Goal: Task Accomplishment & Management: Manage account settings

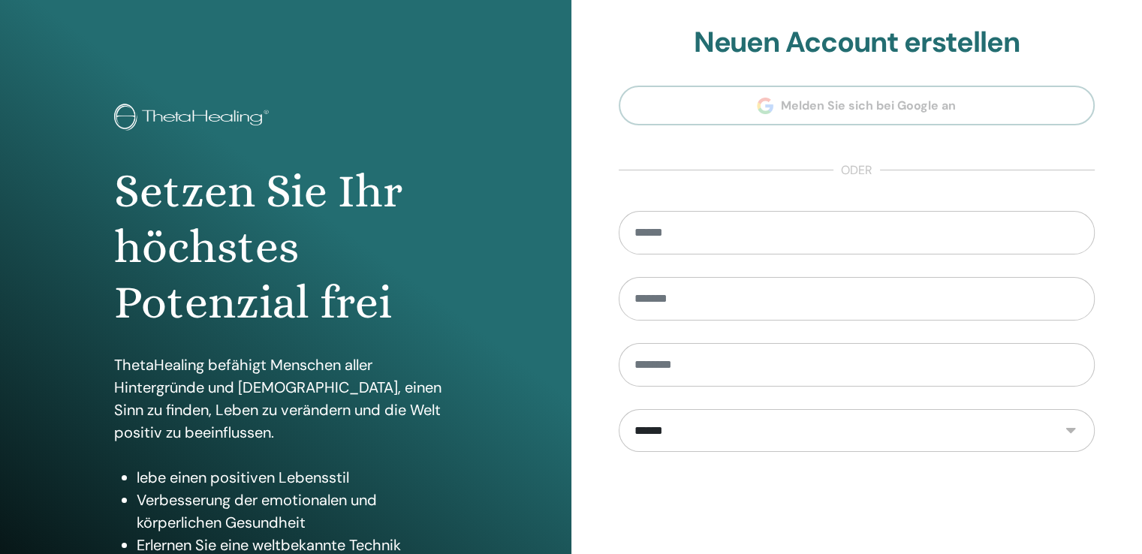
click at [843, 96] on section "**********" at bounding box center [857, 340] width 477 height 628
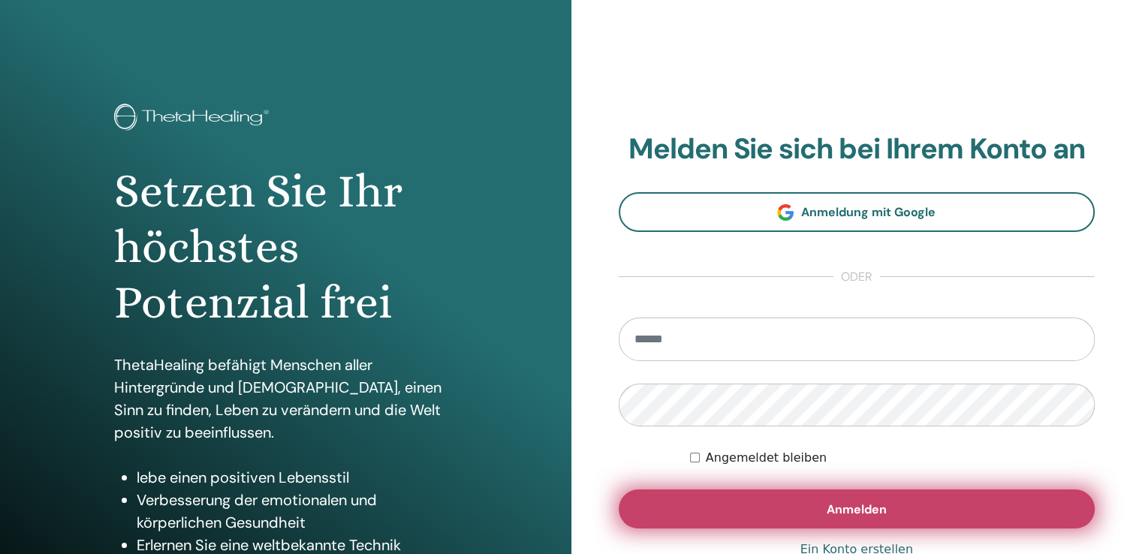
type input "**********"
click at [851, 509] on span "Anmelden" at bounding box center [857, 510] width 60 height 16
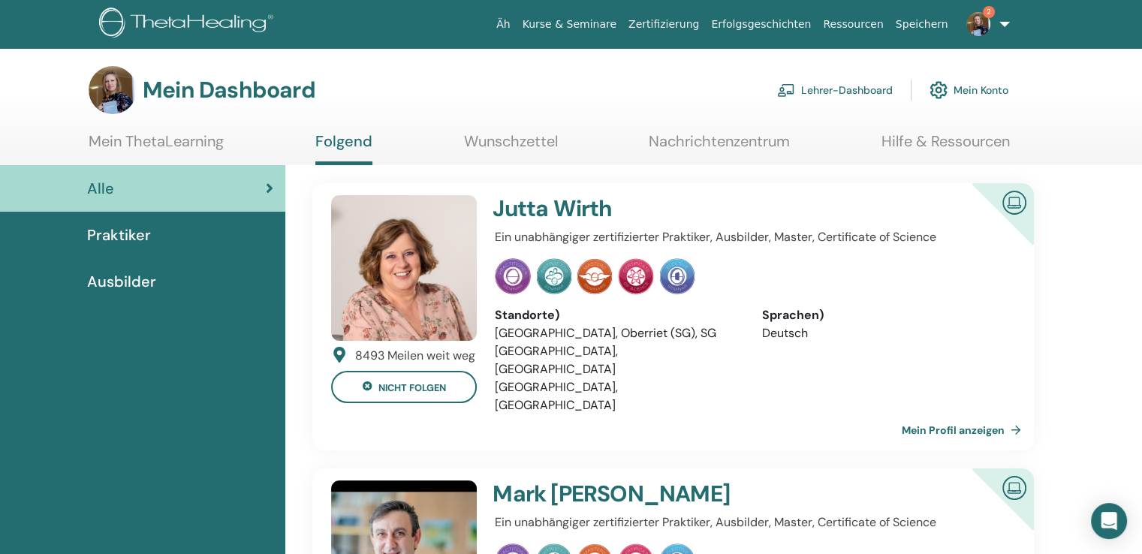
click at [852, 91] on font "Lehrer-Dashboard" at bounding box center [847, 91] width 92 height 14
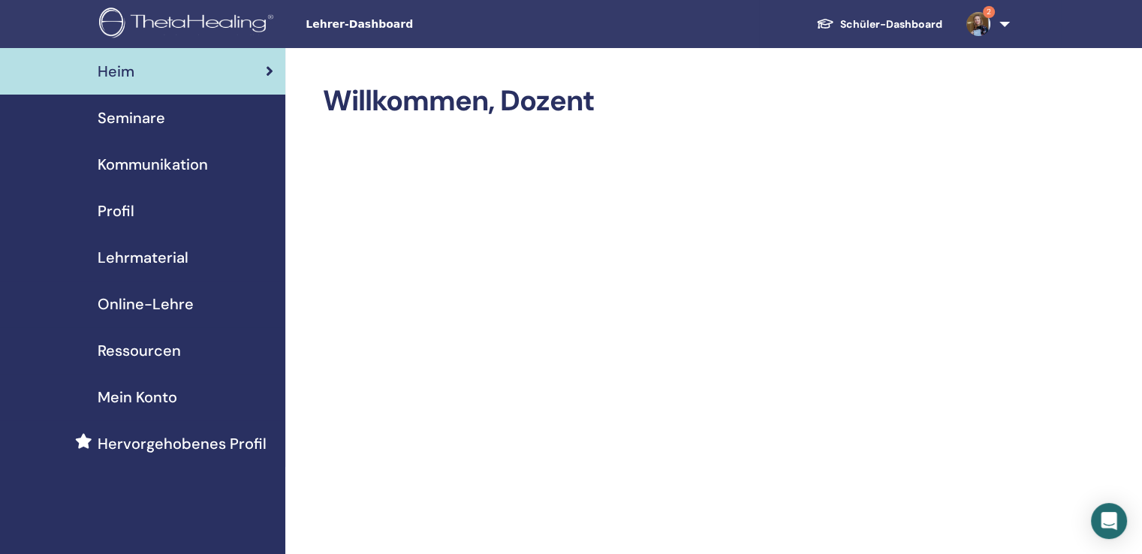
click at [149, 116] on font "Seminare" at bounding box center [132, 118] width 68 height 20
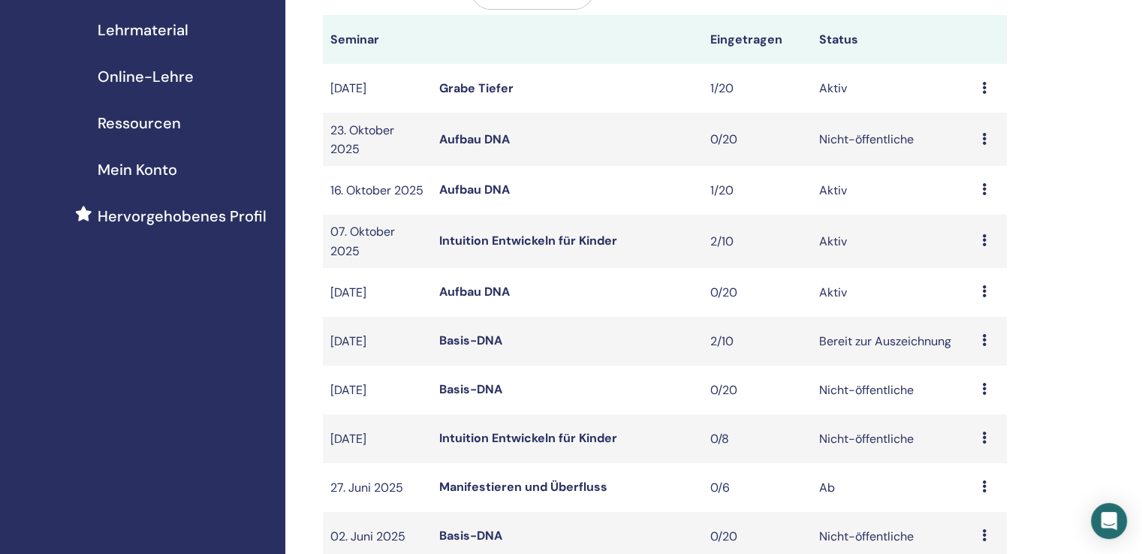
scroll to position [300, 0]
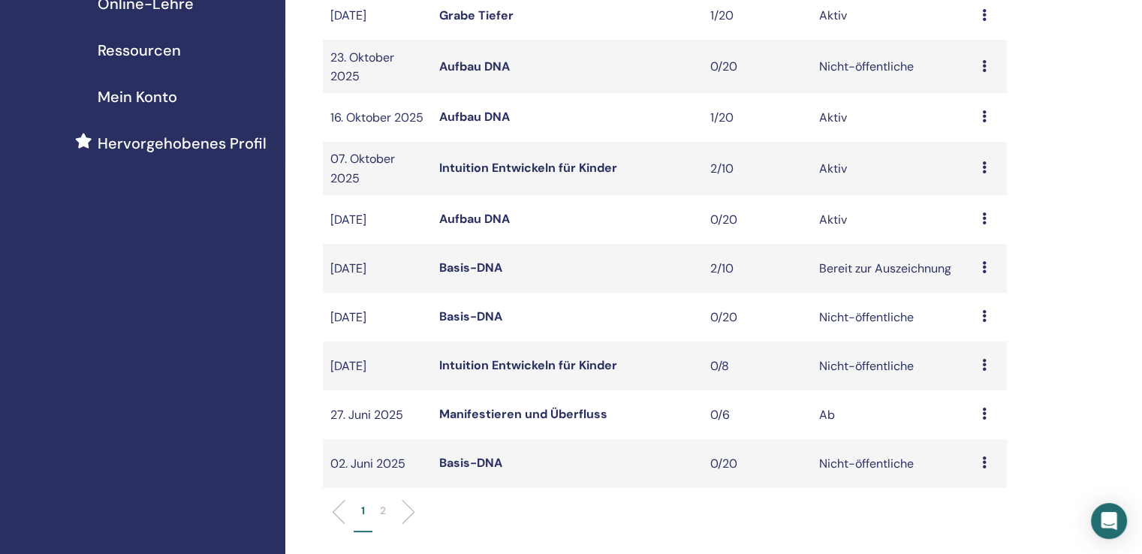
click at [461, 276] on font "Basis-DNA" at bounding box center [470, 268] width 63 height 16
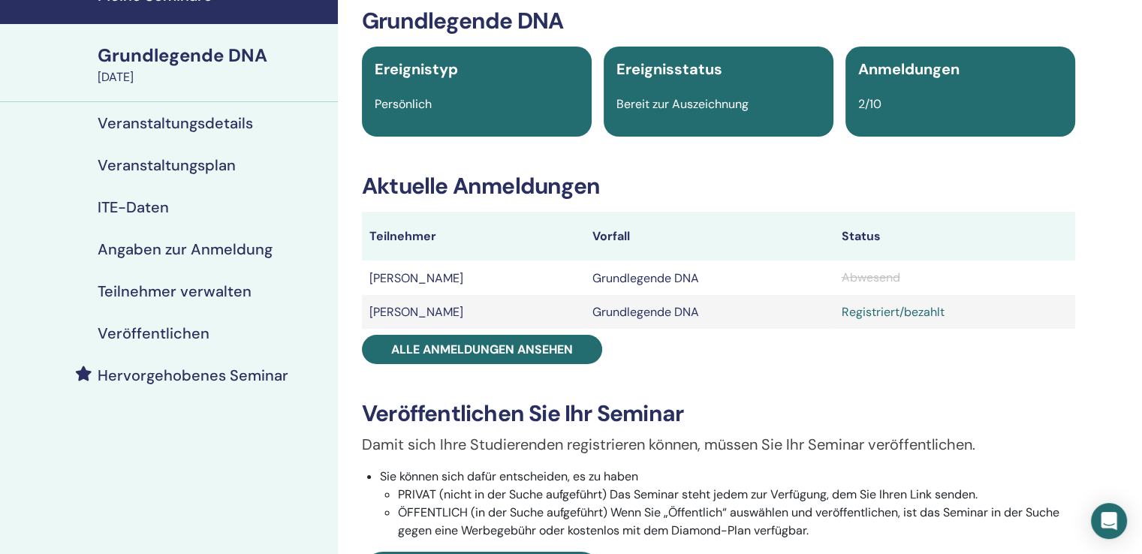
scroll to position [75, 0]
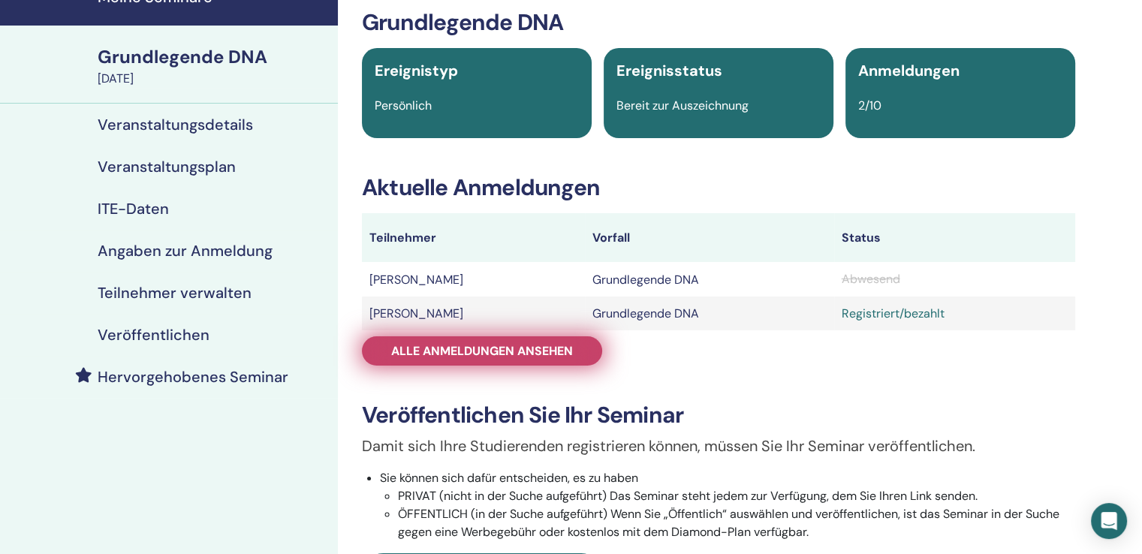
click at [511, 344] on link "Alle Anmeldungen ansehen" at bounding box center [482, 351] width 240 height 29
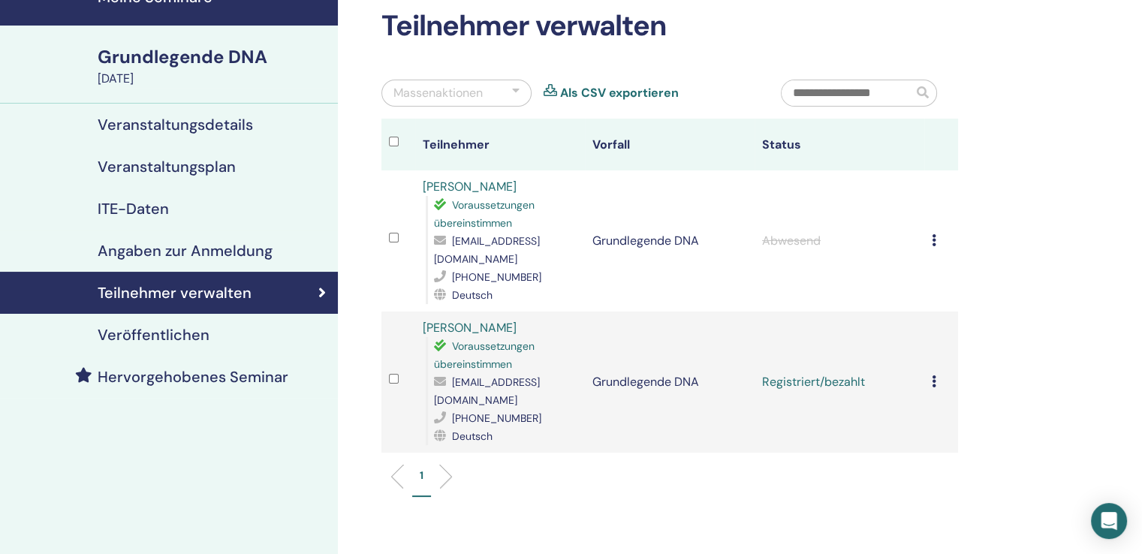
click at [937, 373] on div "Registrierungsfehler Keine automatische Zertifizierung durchführen Als bezahlte…" at bounding box center [941, 382] width 19 height 18
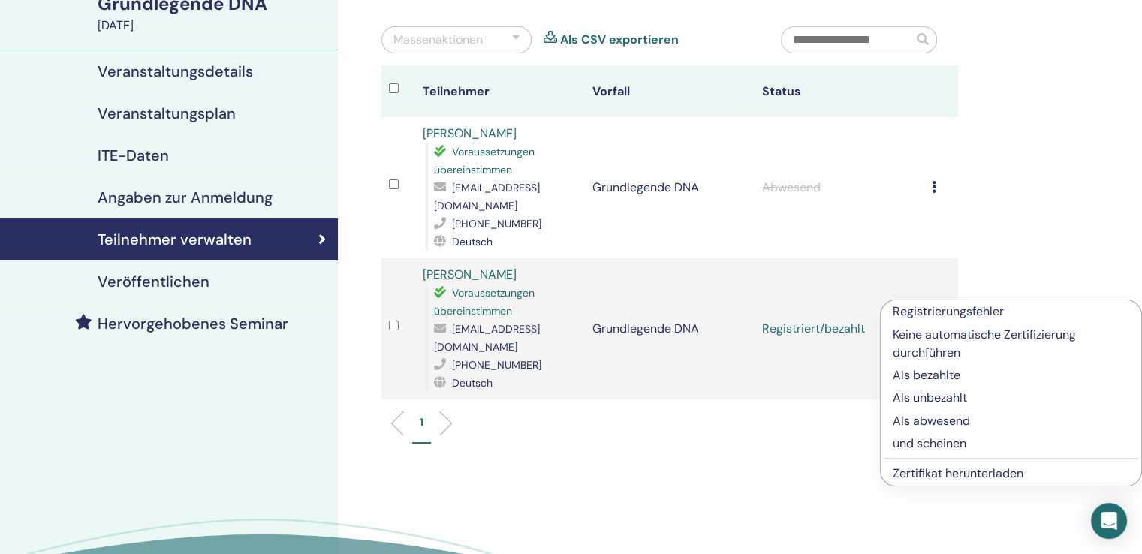
scroll to position [225, 0]
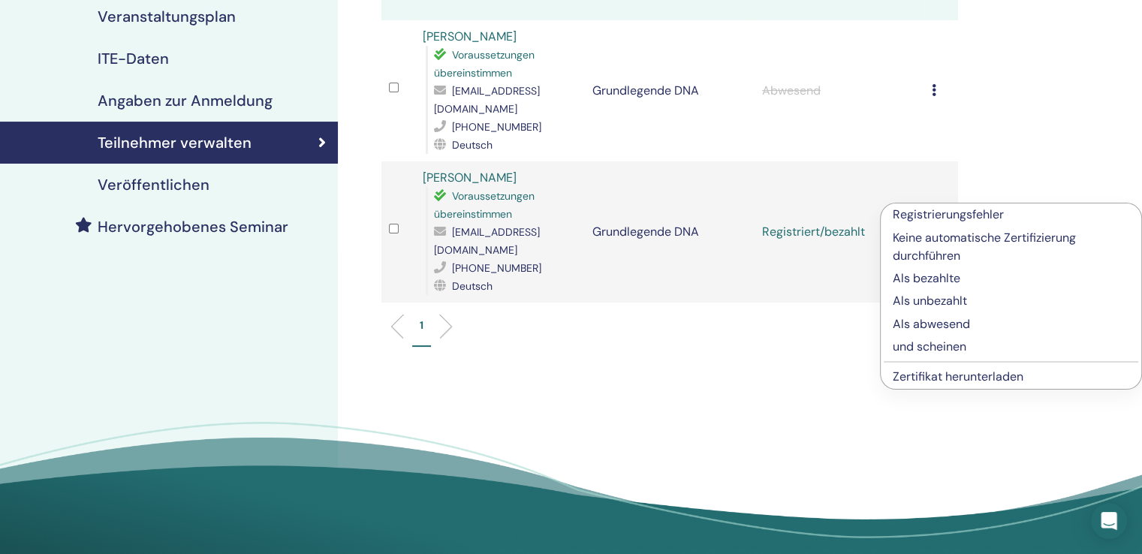
click at [726, 318] on ul "1" at bounding box center [669, 332] width 551 height 29
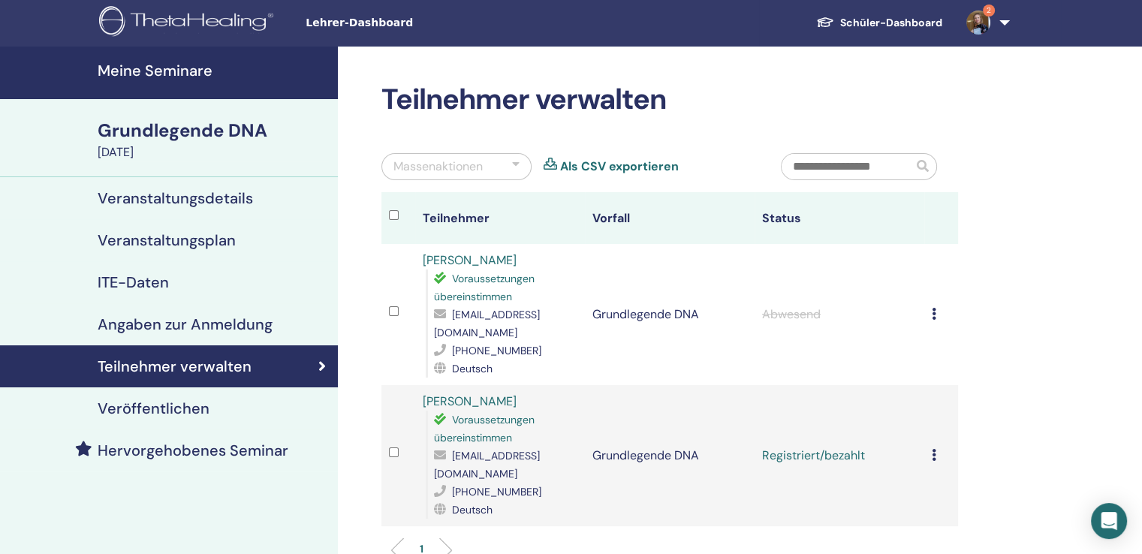
scroll to position [0, 0]
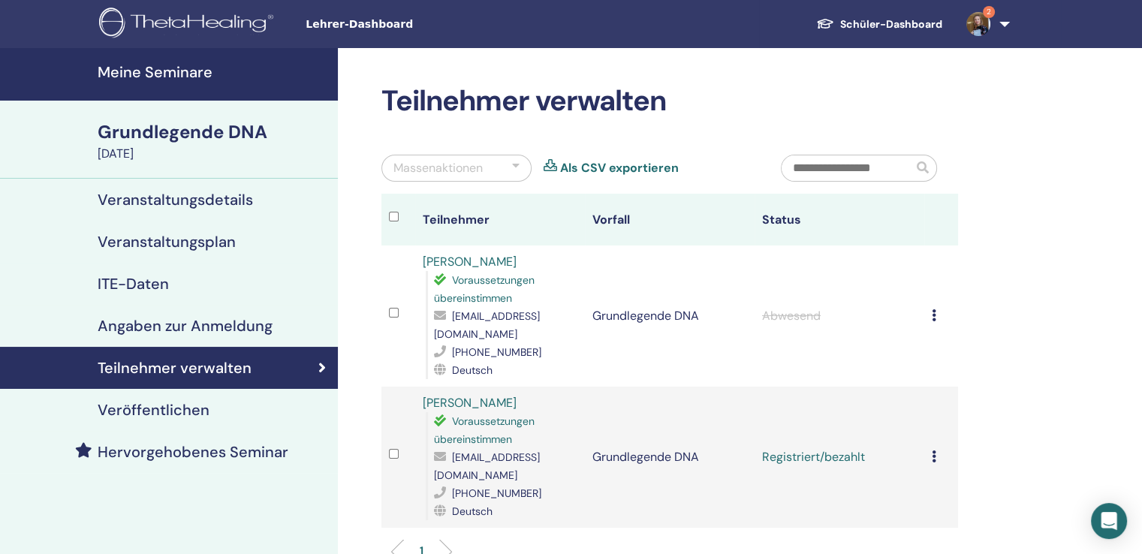
click at [321, 369] on icon at bounding box center [322, 368] width 8 height 15
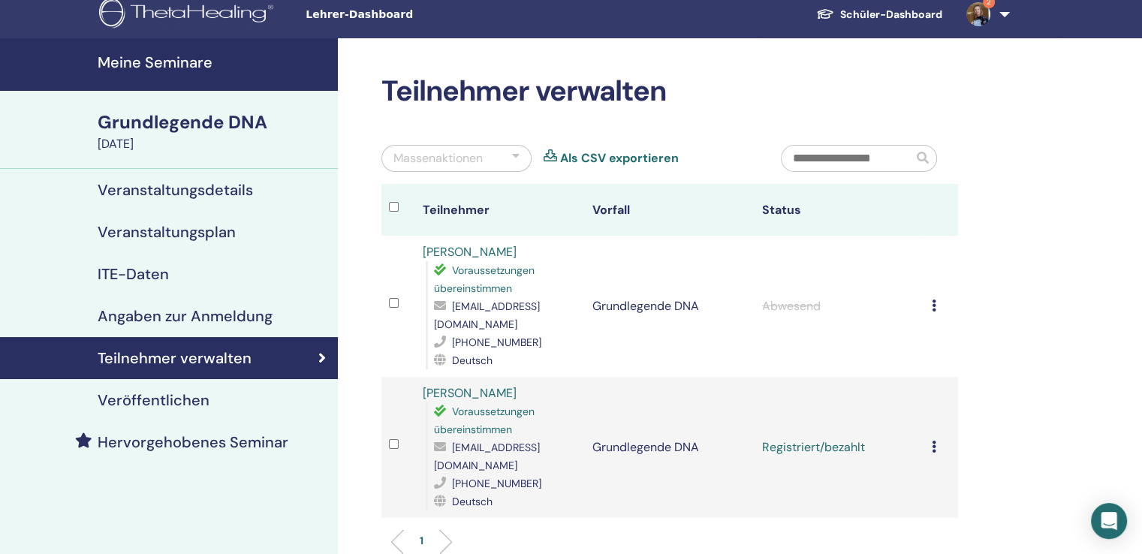
scroll to position [150, 0]
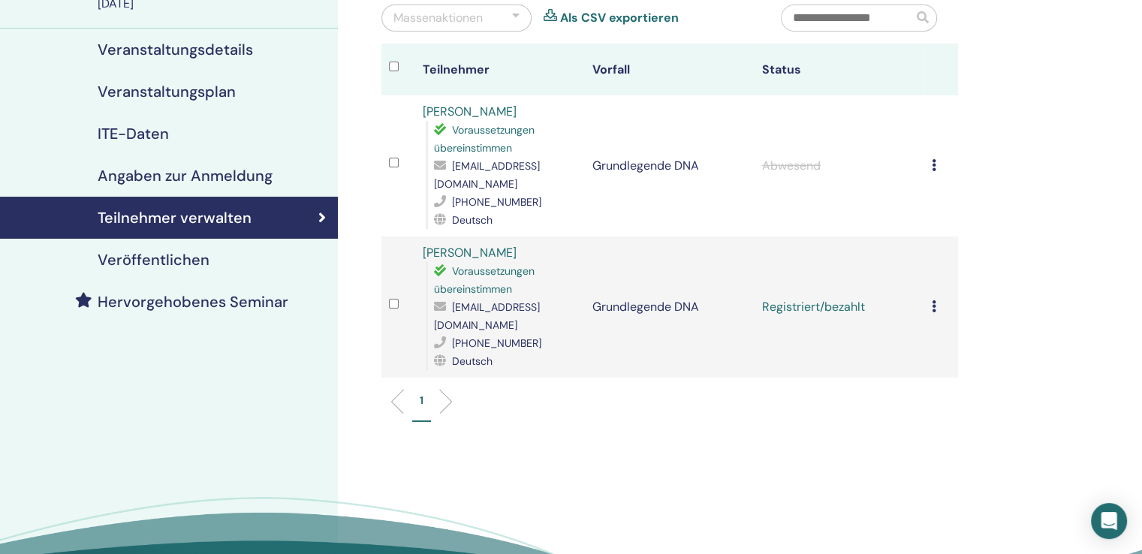
click at [146, 252] on font "Veröffentlichen" at bounding box center [154, 260] width 112 height 20
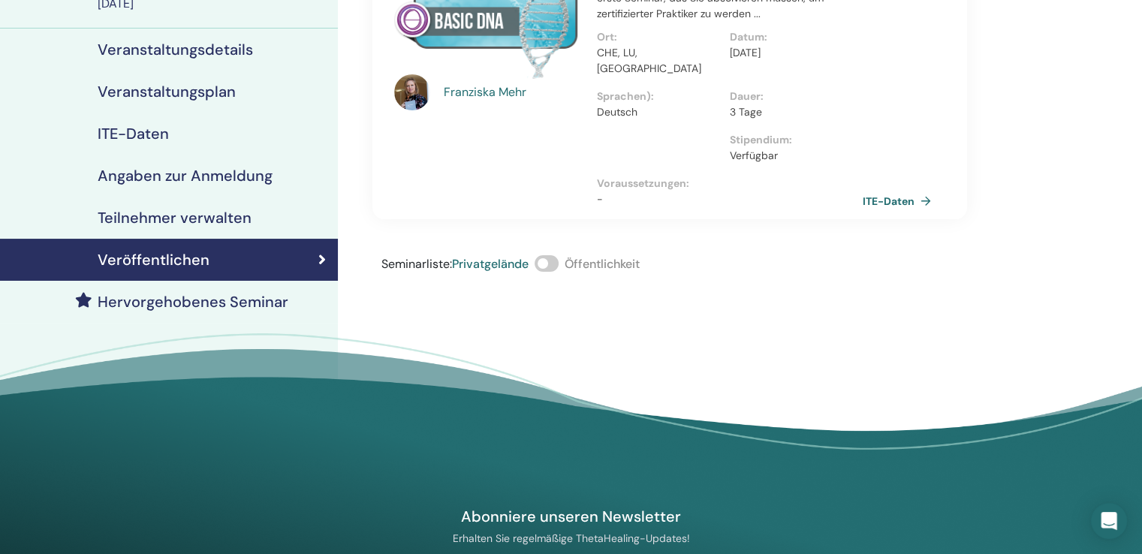
click at [159, 217] on font "Teilnehmer verwalten" at bounding box center [175, 218] width 154 height 20
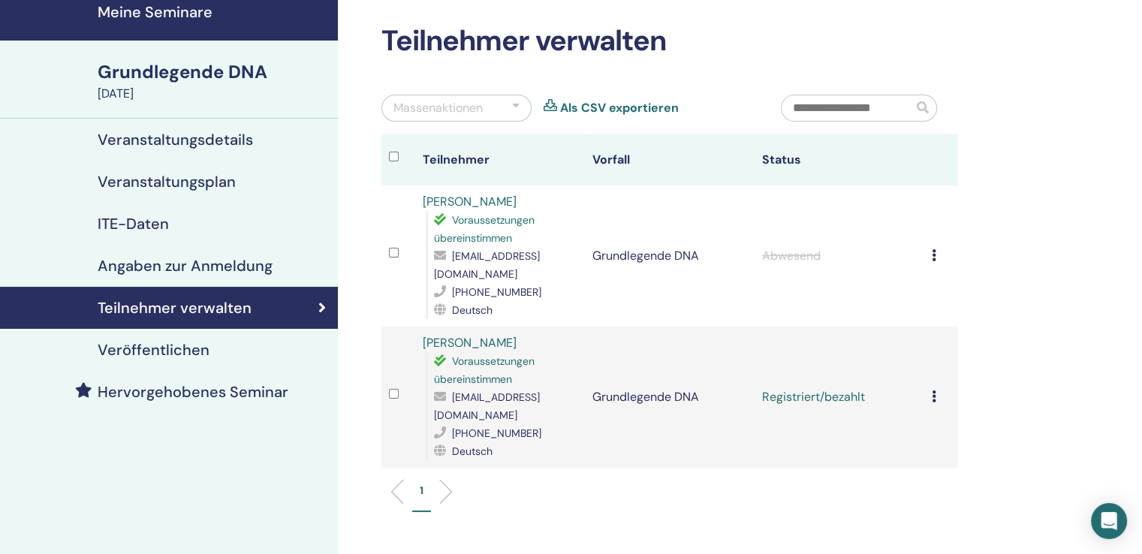
scroll to position [150, 0]
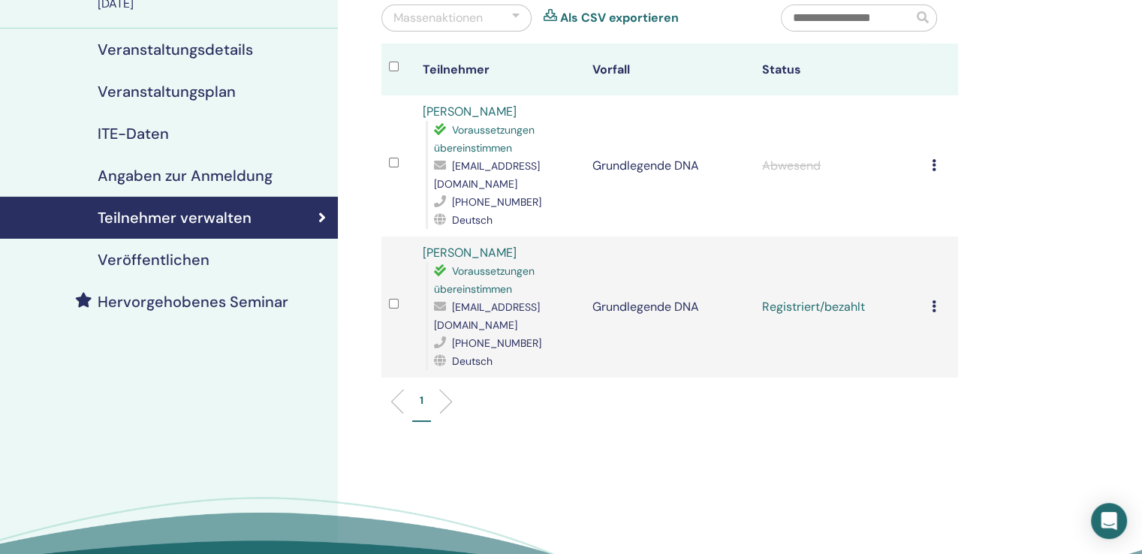
click at [932, 300] on icon at bounding box center [934, 306] width 5 height 12
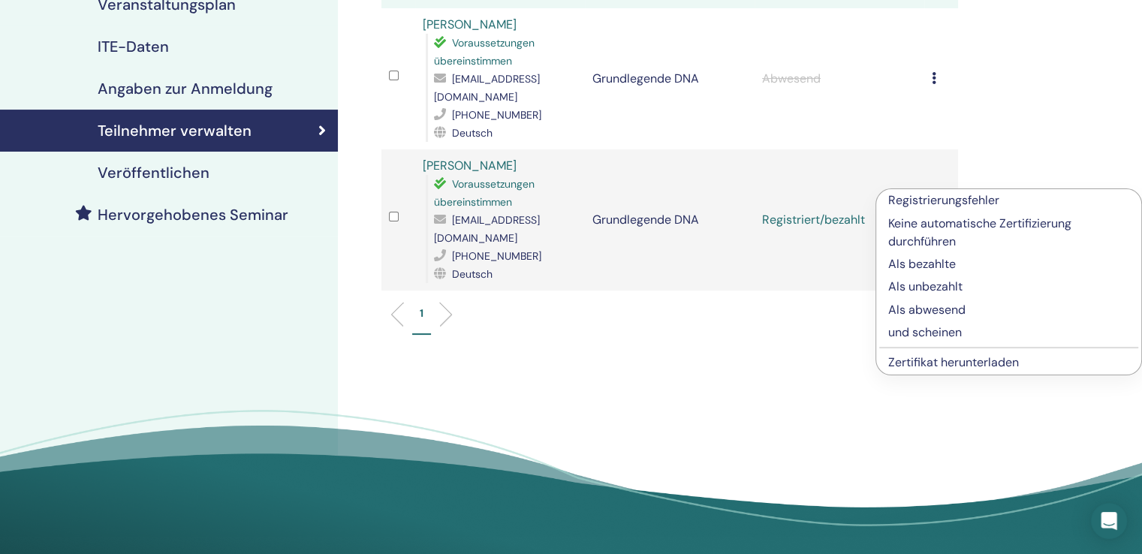
scroll to position [300, 0]
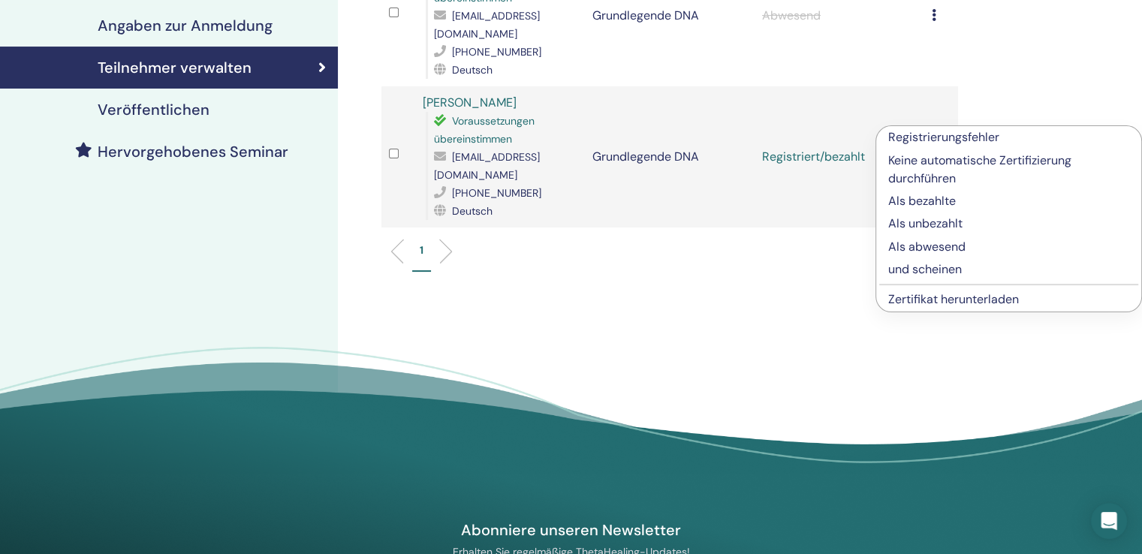
click at [665, 297] on div "Teilnehmer verwalten Massenaktionen Als CSV exportieren Teilnehmer Vorfall Stat…" at bounding box center [719, 123] width 762 height 750
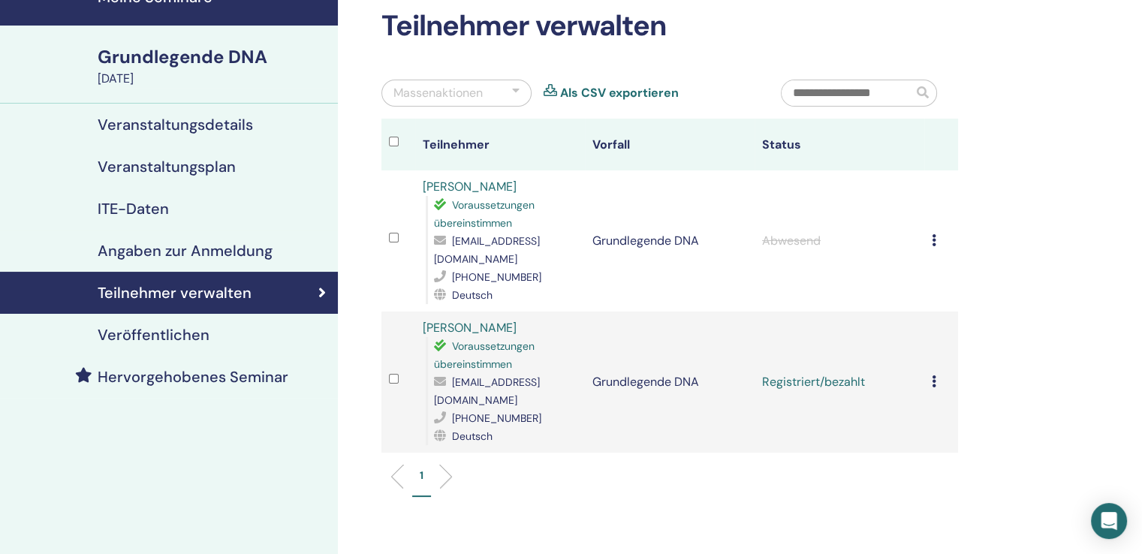
scroll to position [0, 0]
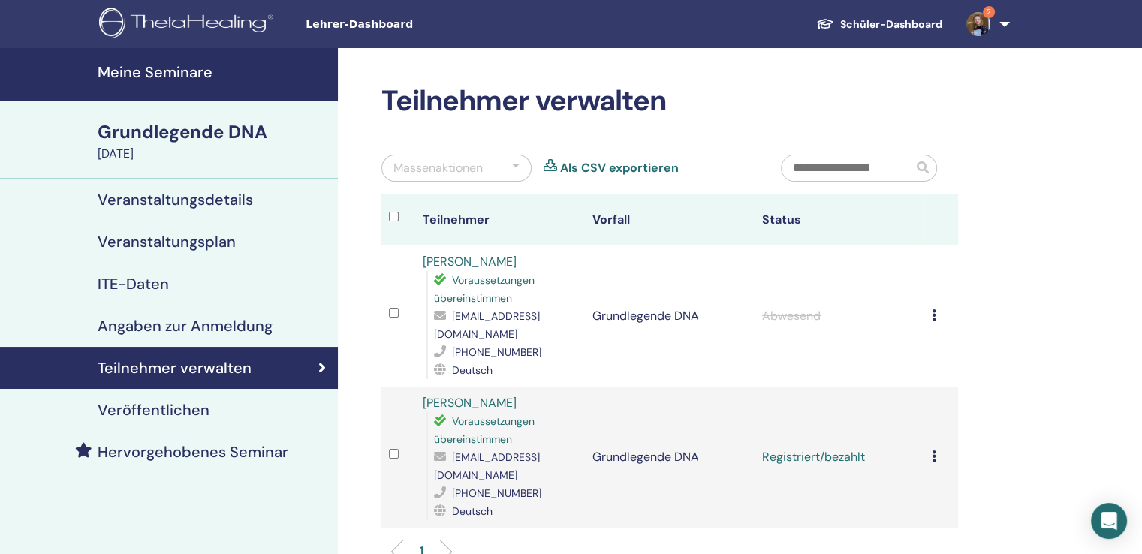
click at [178, 126] on font "Grundlegende DNA" at bounding box center [183, 131] width 170 height 23
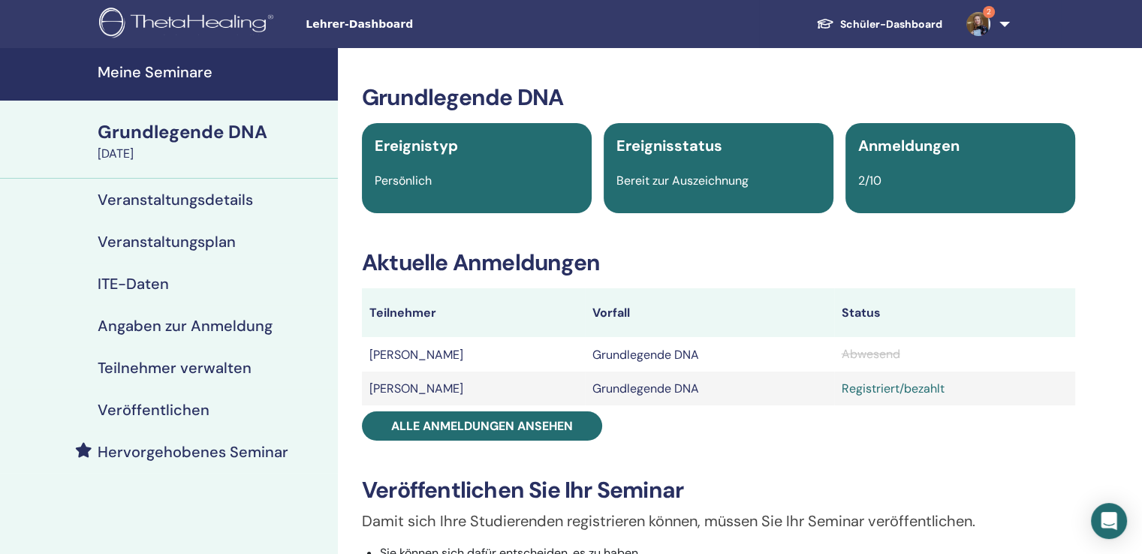
click at [198, 76] on font "Meine Seminare" at bounding box center [155, 72] width 115 height 20
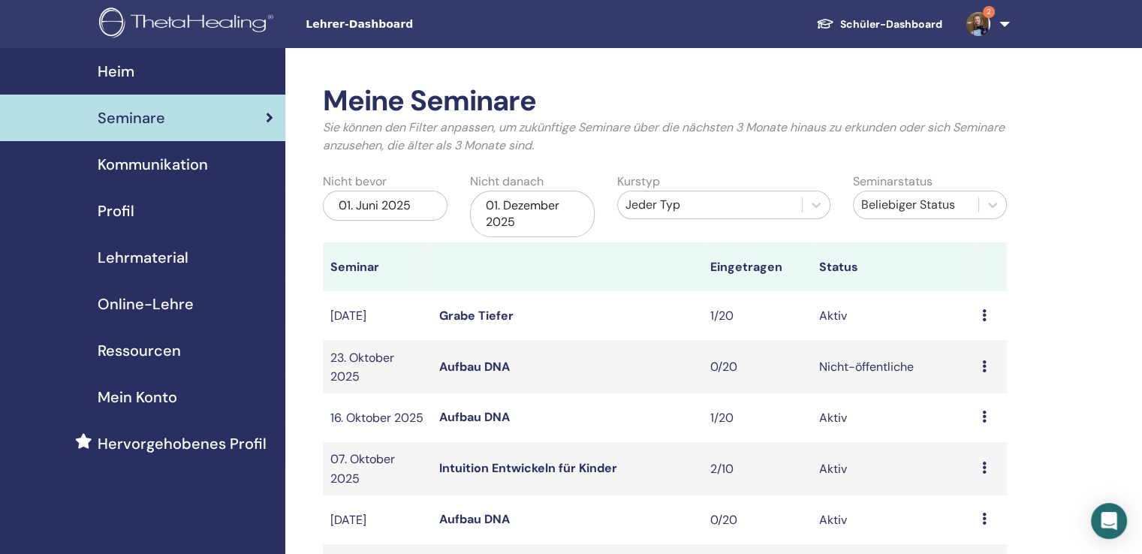
click at [499, 220] on font "01. Dezember 2025" at bounding box center [523, 214] width 74 height 32
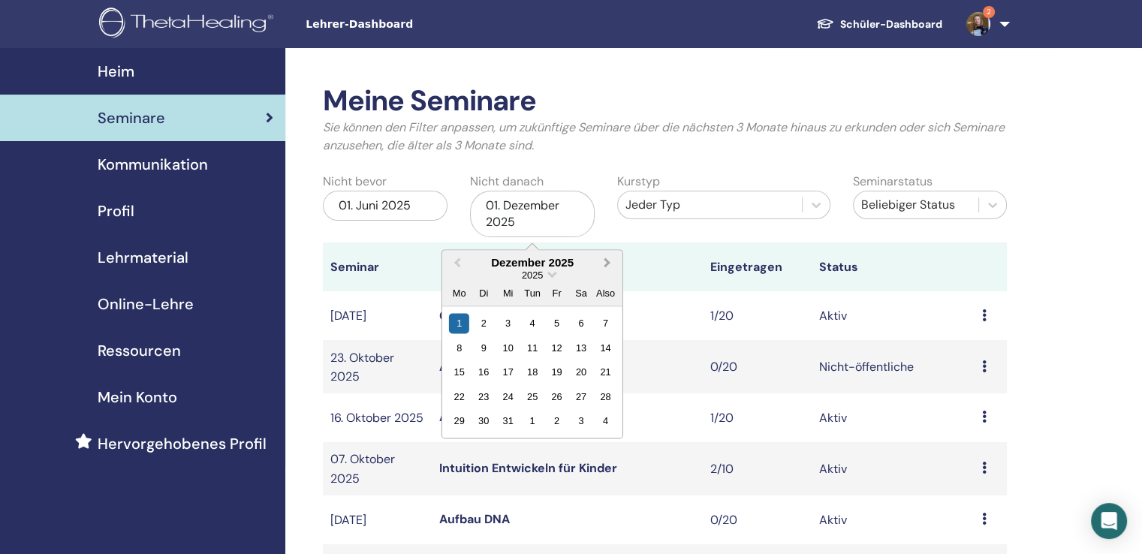
click at [610, 259] on button "Nächsten Monat" at bounding box center [609, 264] width 24 height 24
click at [582, 421] on div "31" at bounding box center [581, 421] width 20 height 20
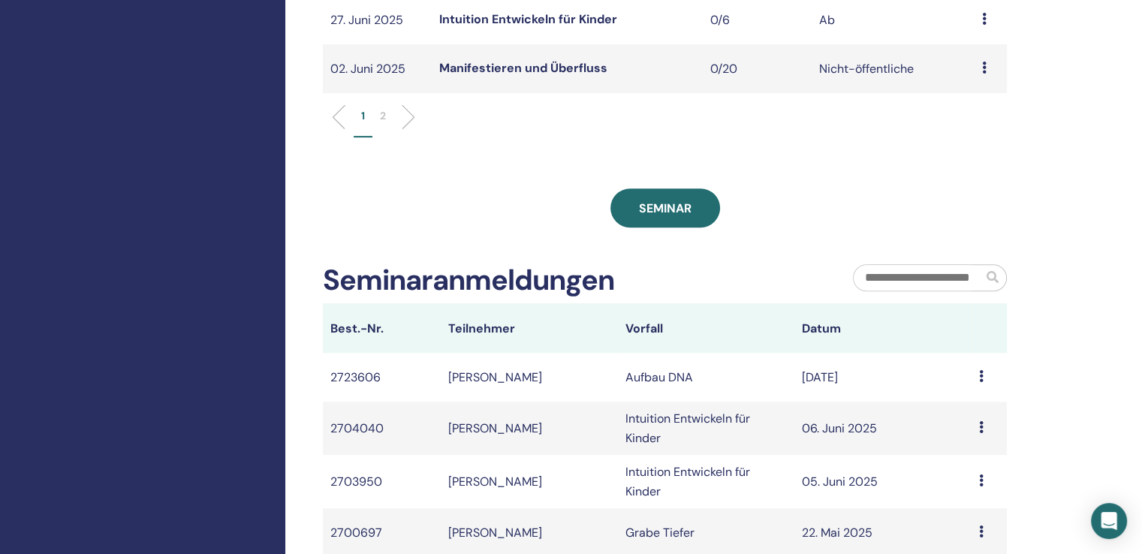
scroll to position [676, 0]
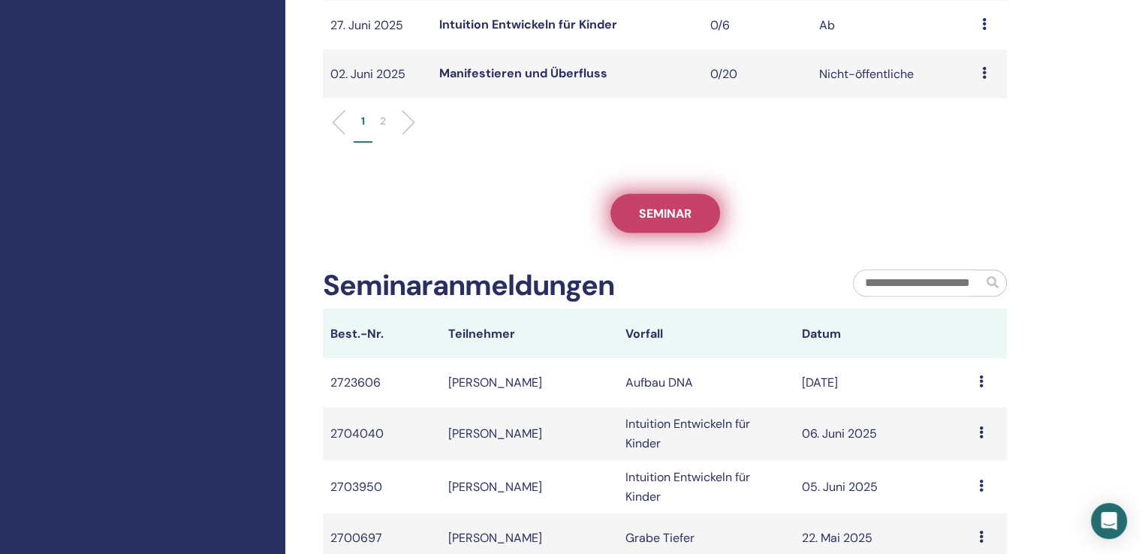
click at [667, 222] on font "Seminar" at bounding box center [665, 214] width 53 height 16
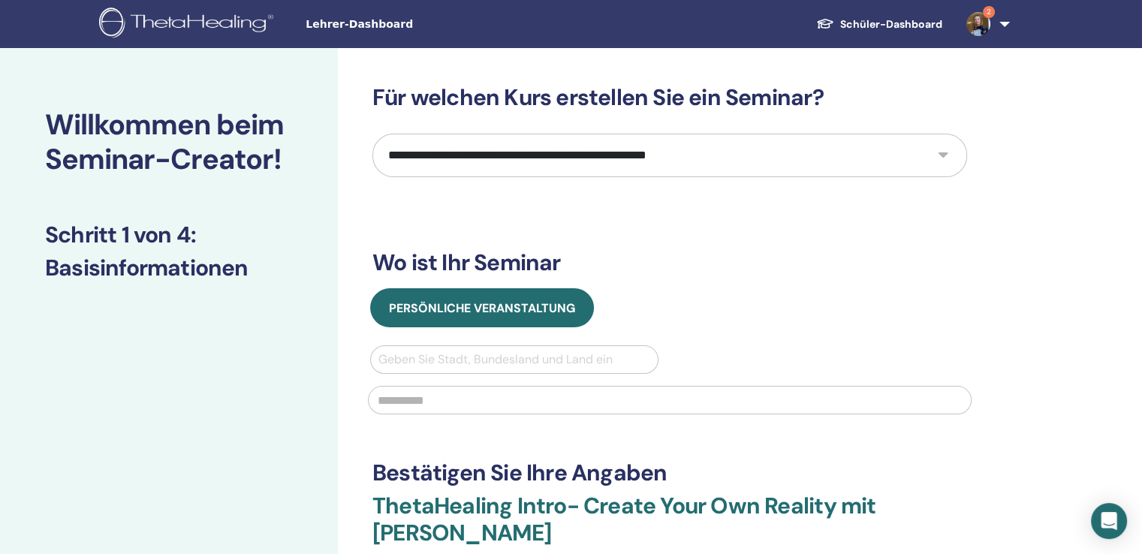
click at [454, 143] on select "**********" at bounding box center [670, 156] width 595 height 44
select select "*"
click at [373, 134] on select "**********" at bounding box center [670, 156] width 595 height 44
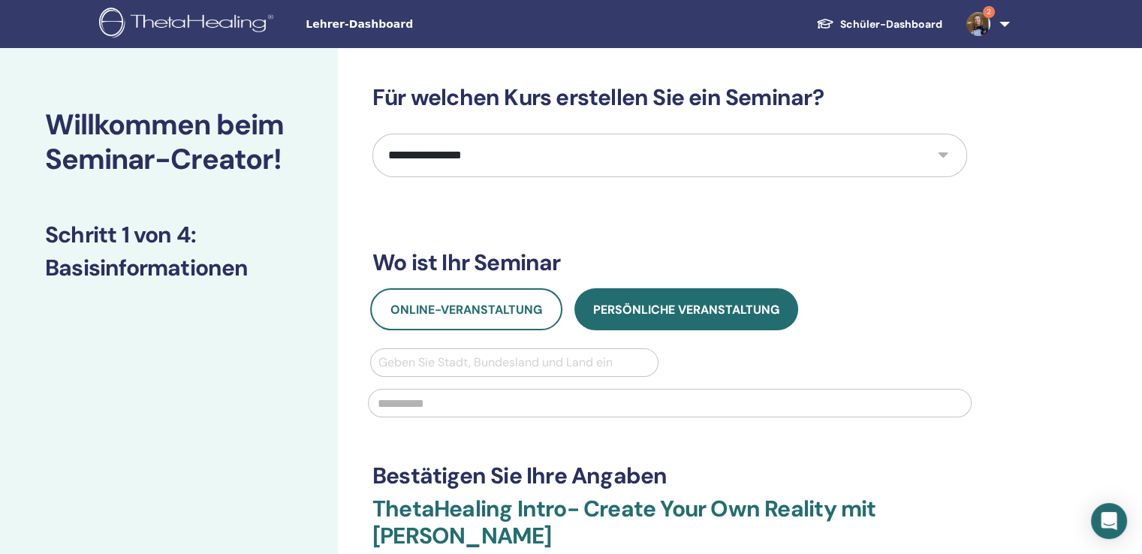
click at [441, 161] on select "**********" at bounding box center [670, 156] width 595 height 44
click at [373, 134] on select "**********" at bounding box center [670, 156] width 595 height 44
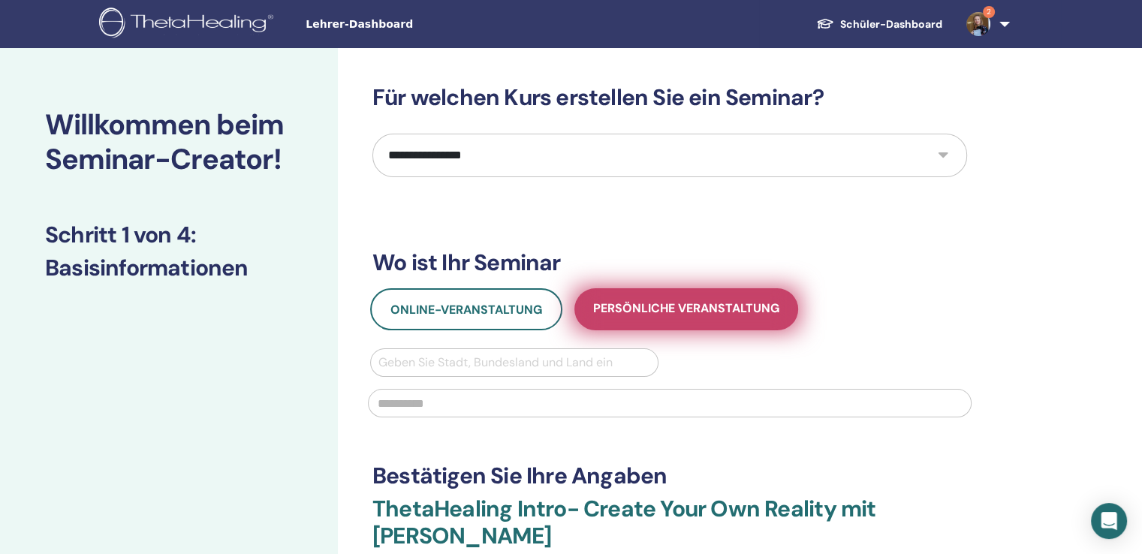
click at [675, 312] on font "Persönliche Veranstaltung" at bounding box center [686, 308] width 186 height 16
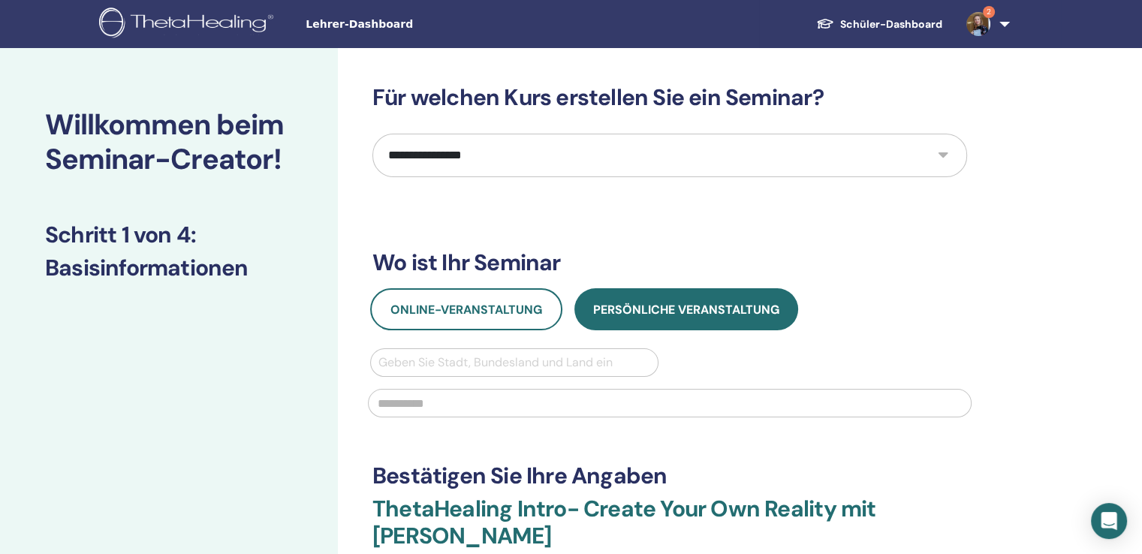
click at [415, 361] on div at bounding box center [515, 362] width 272 height 21
type input "*********"
type input "**********"
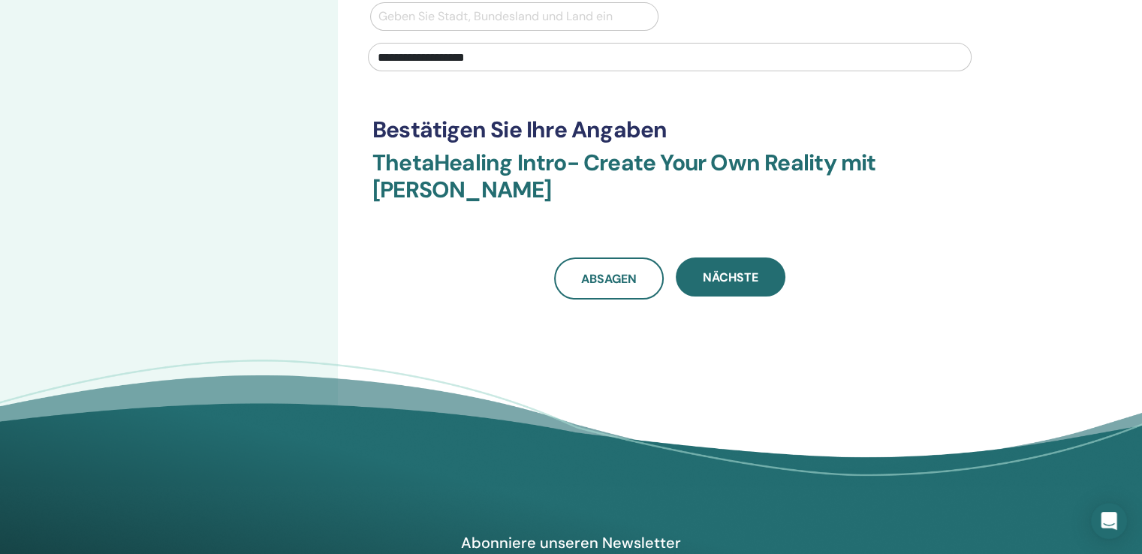
scroll to position [196, 0]
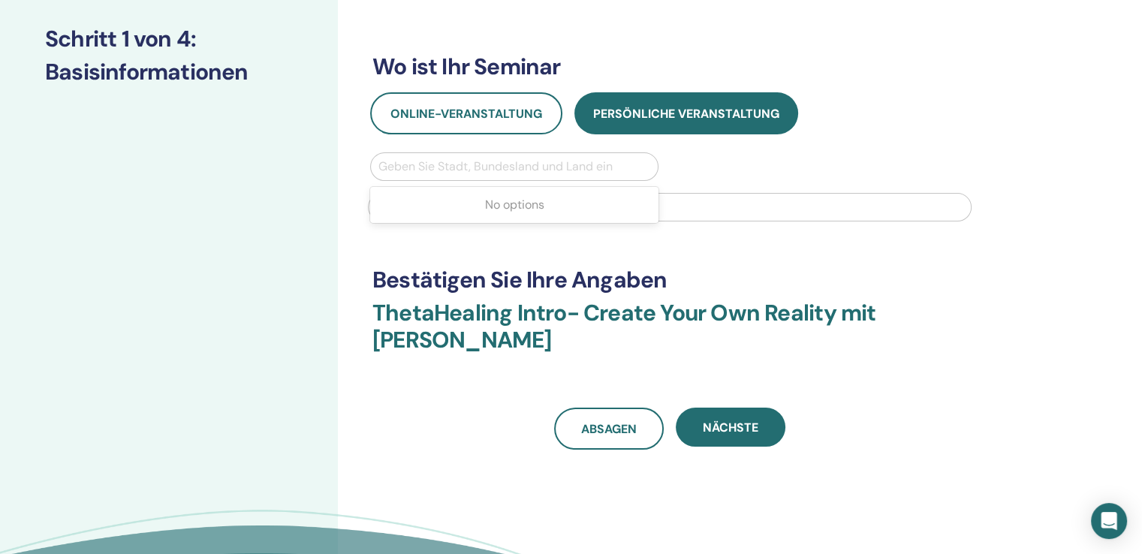
click at [445, 160] on div at bounding box center [515, 166] width 272 height 21
type input "**********"
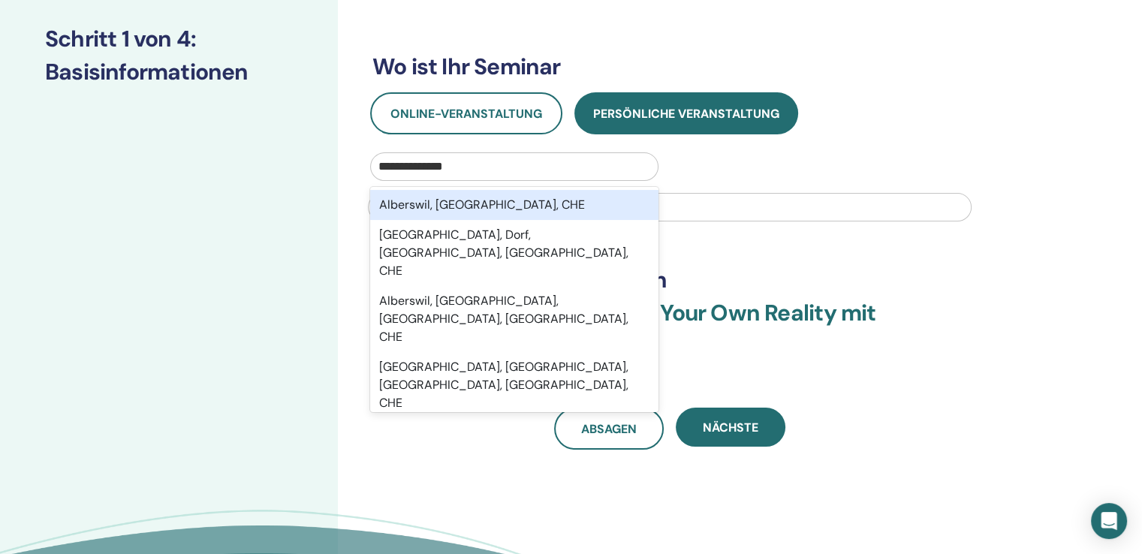
click at [466, 204] on font "Alberswil, Luzern, CHE" at bounding box center [482, 205] width 206 height 16
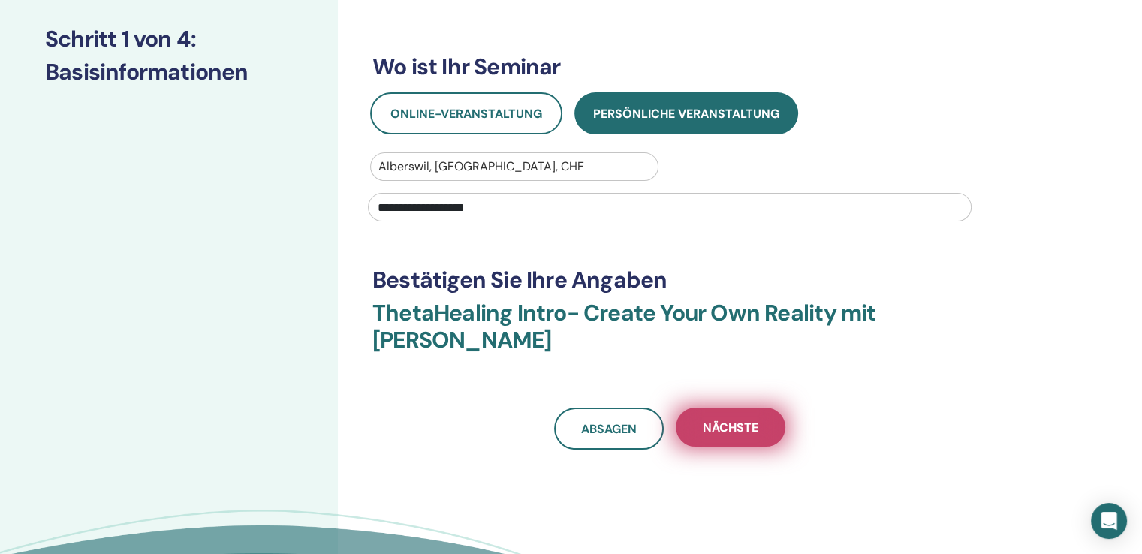
click at [719, 424] on font "Nächste" at bounding box center [731, 428] width 56 height 16
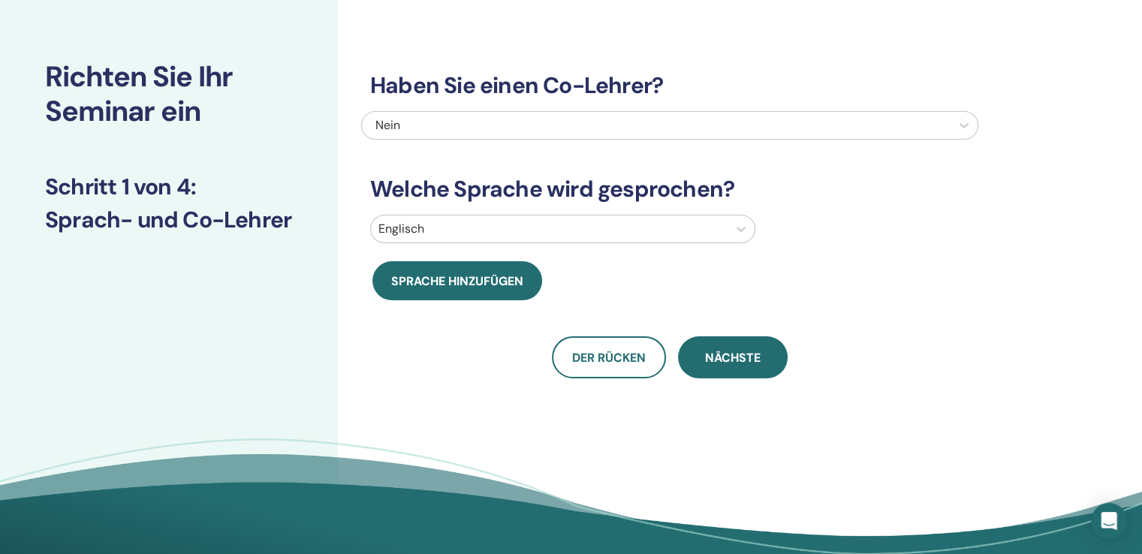
scroll to position [46, 0]
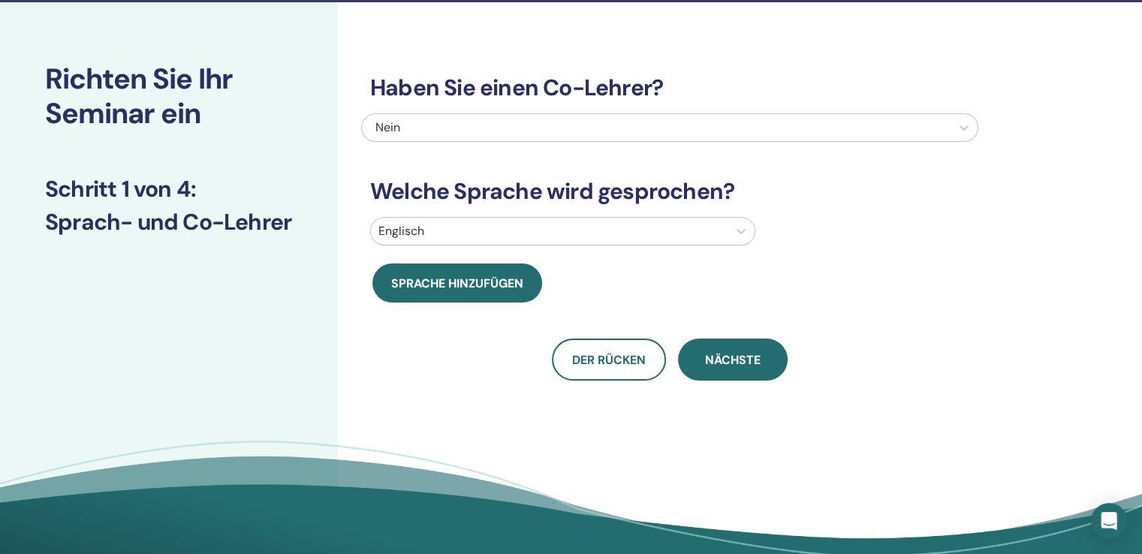
click at [419, 241] on div "Englisch" at bounding box center [549, 231] width 357 height 27
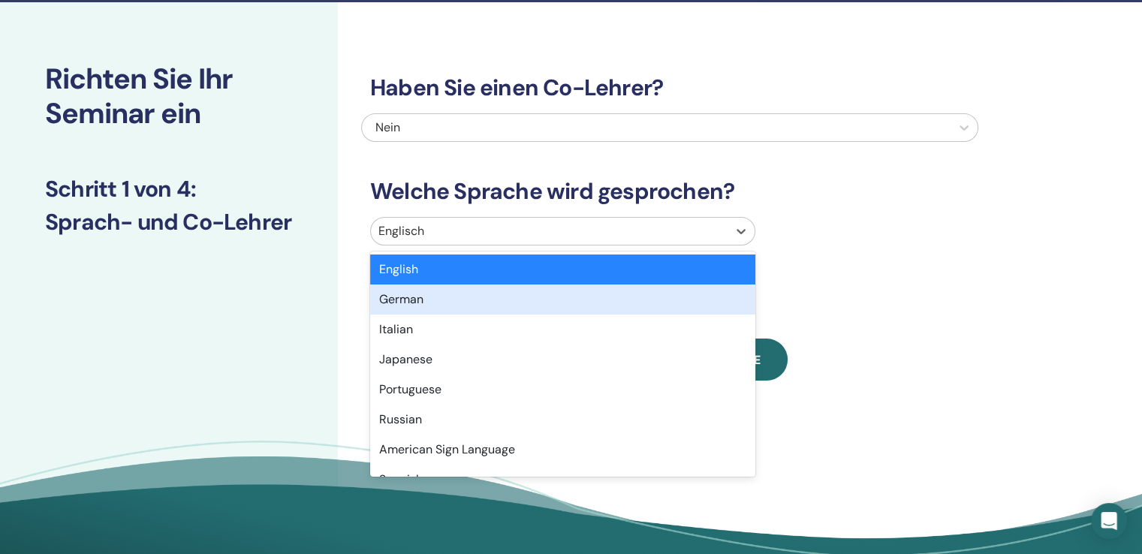
click at [409, 292] on div "German" at bounding box center [562, 300] width 385 height 30
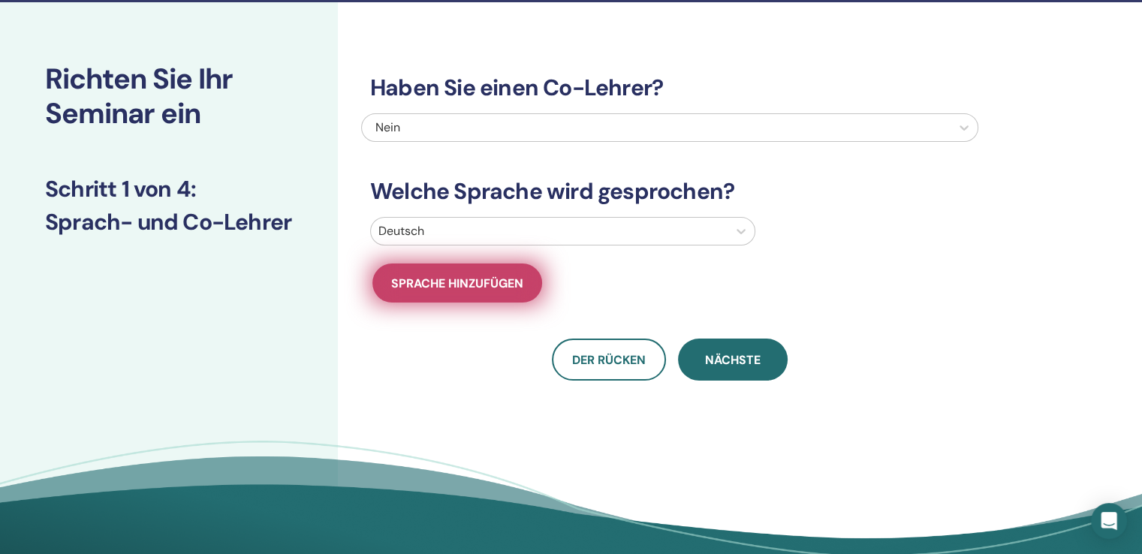
scroll to position [0, 0]
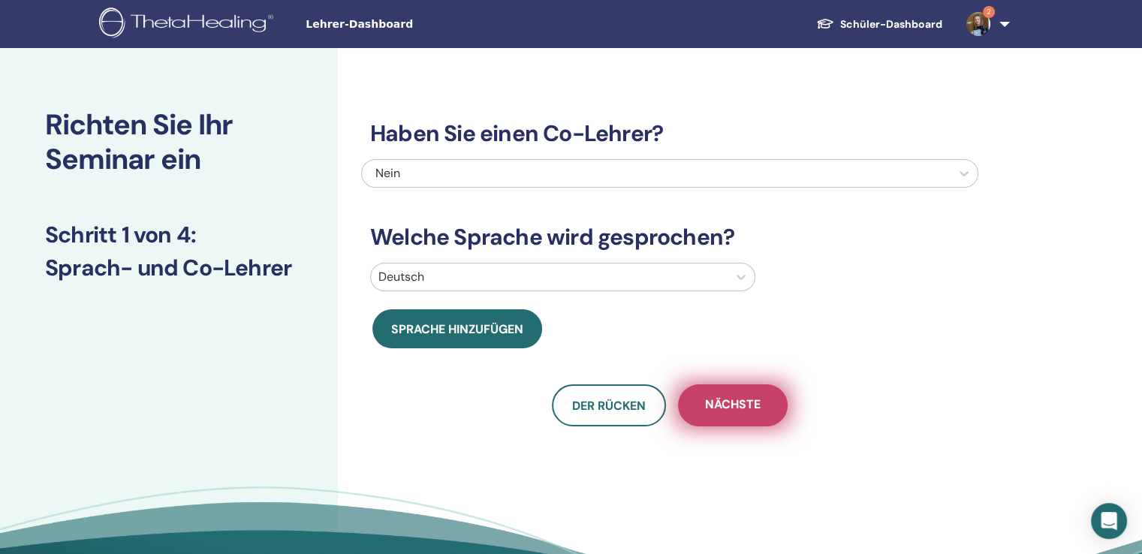
click at [734, 406] on font "Nächste" at bounding box center [733, 405] width 56 height 16
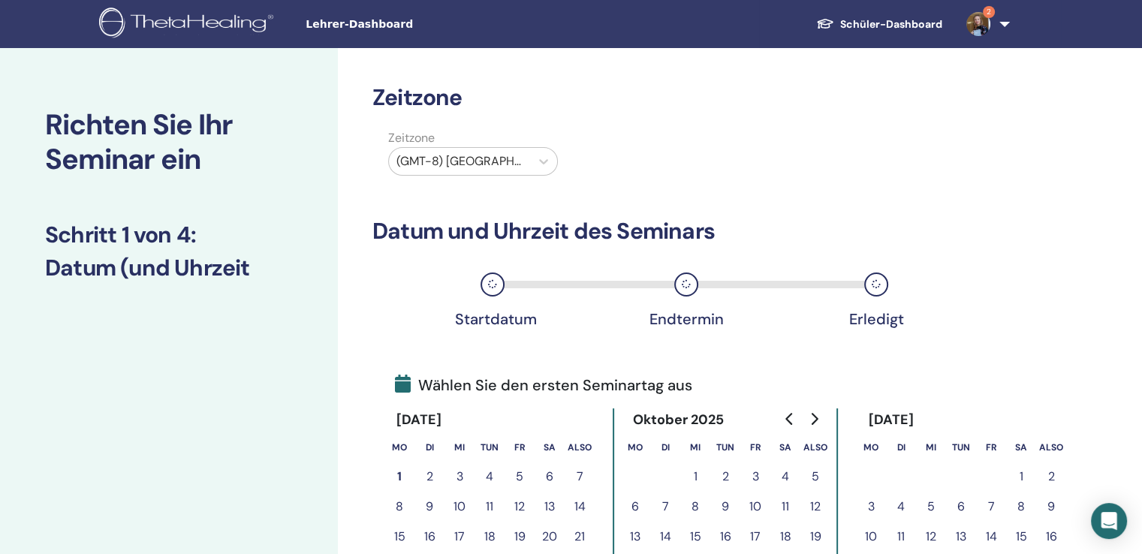
click at [816, 419] on icon "Zum nächsten Monat" at bounding box center [815, 419] width 7 height 12
click at [727, 506] on font "8" at bounding box center [726, 507] width 8 height 16
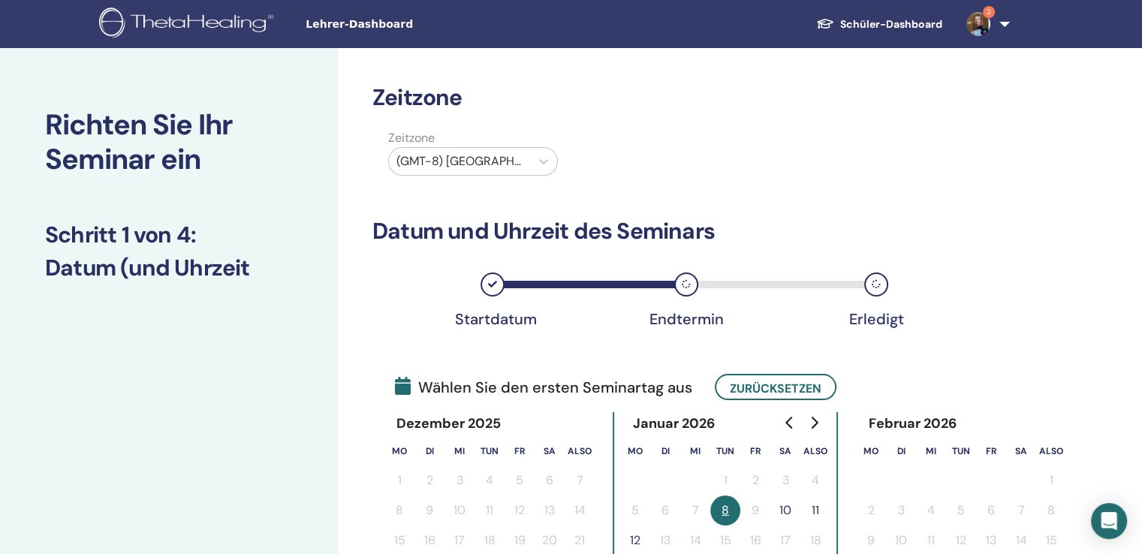
click at [783, 509] on font "10" at bounding box center [786, 511] width 12 height 16
click at [469, 162] on div at bounding box center [460, 161] width 126 height 21
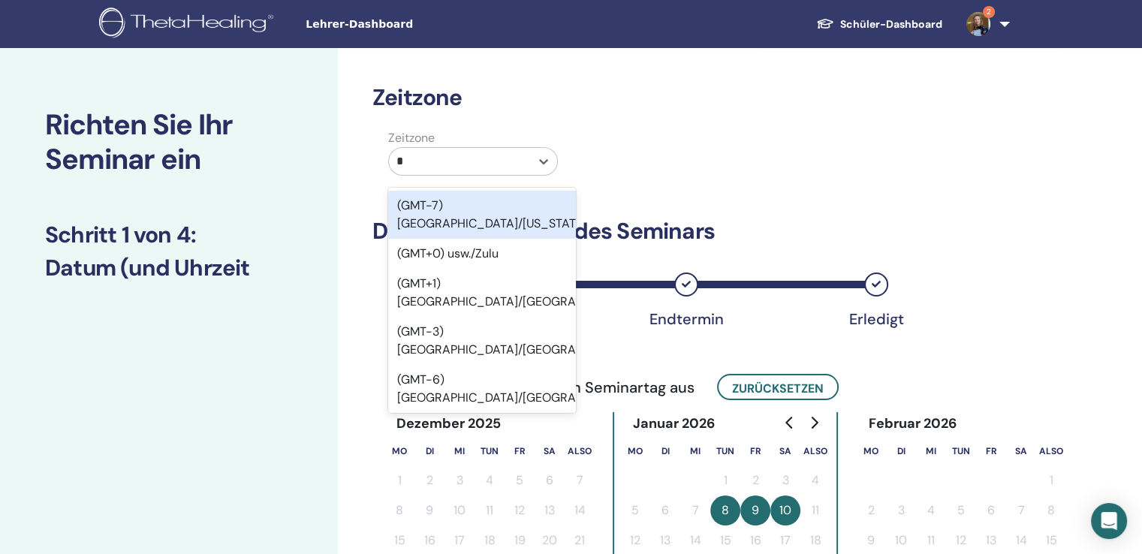
type input "**"
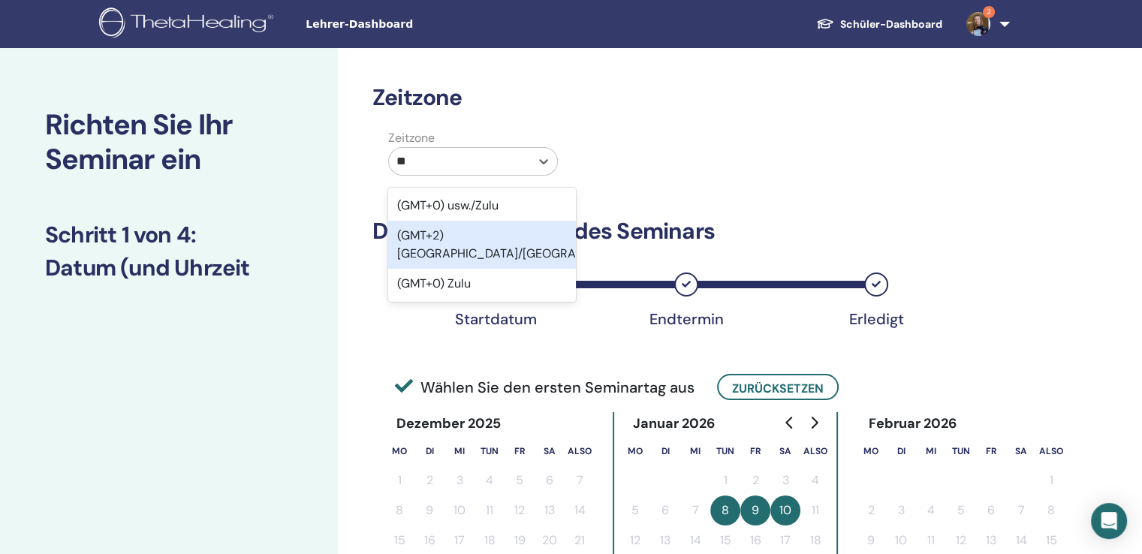
click at [478, 234] on font "(GMT+2) [GEOGRAPHIC_DATA]/[GEOGRAPHIC_DATA]" at bounding box center [520, 245] width 246 height 34
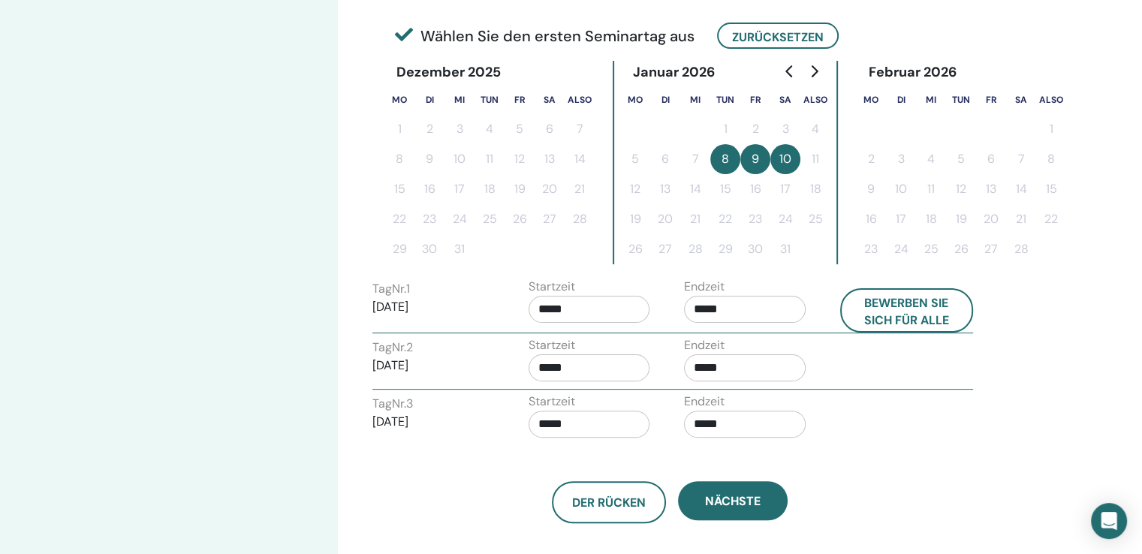
scroll to position [376, 0]
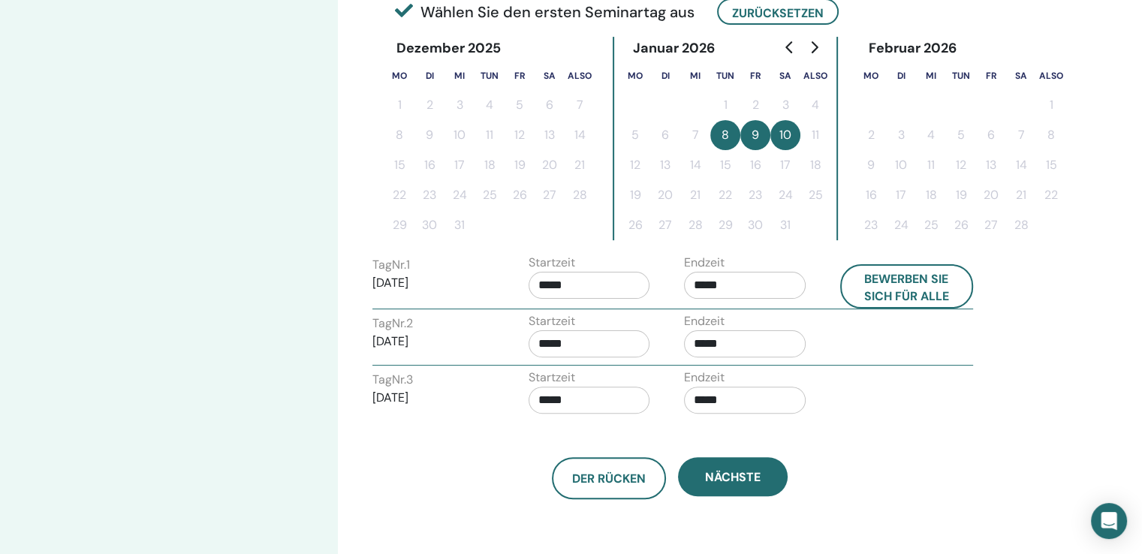
click at [732, 285] on input "*****" at bounding box center [745, 285] width 122 height 27
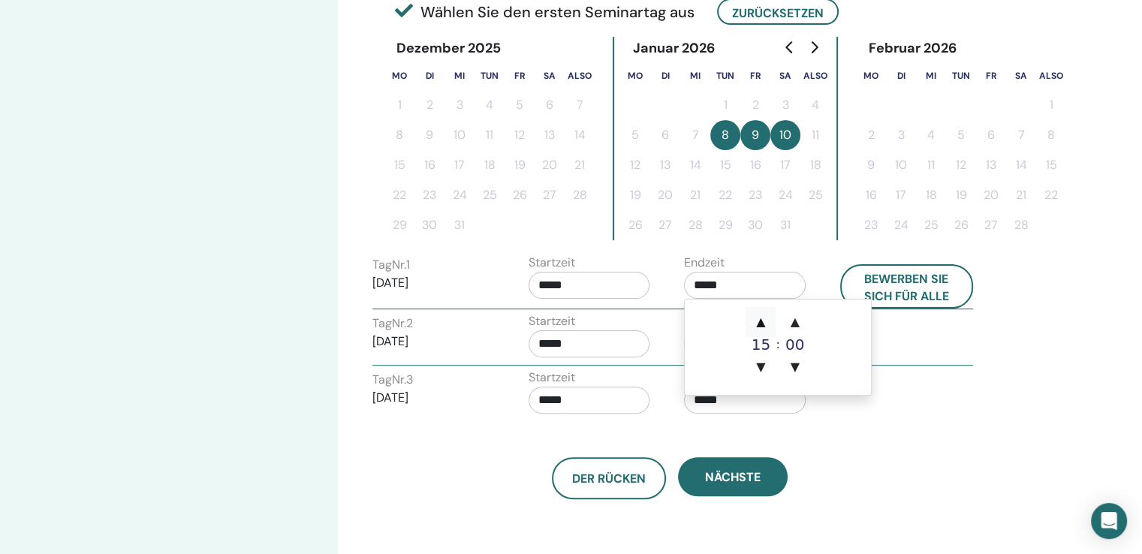
click at [765, 324] on font "▲" at bounding box center [760, 322] width 9 height 14
type input "*****"
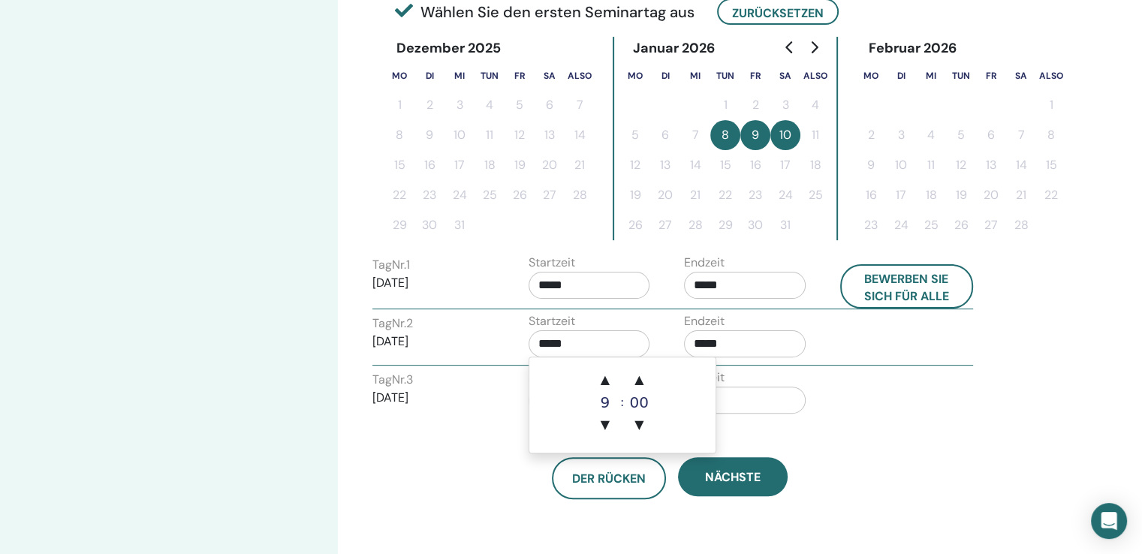
click at [601, 330] on input "*****" at bounding box center [590, 343] width 122 height 27
click at [717, 332] on input "*****" at bounding box center [745, 343] width 122 height 27
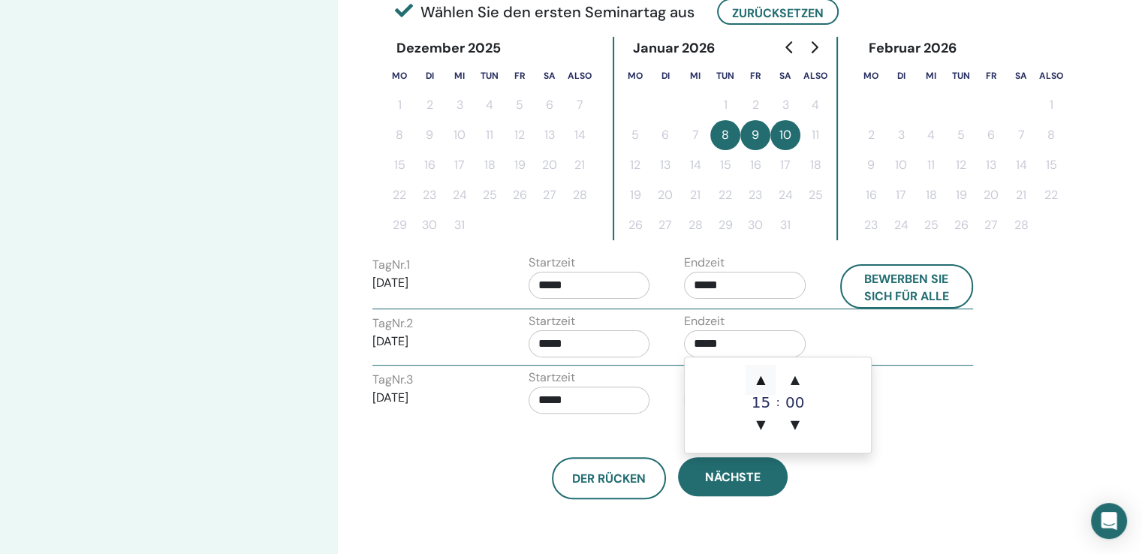
click at [760, 382] on font "▲" at bounding box center [760, 380] width 9 height 14
type input "*****"
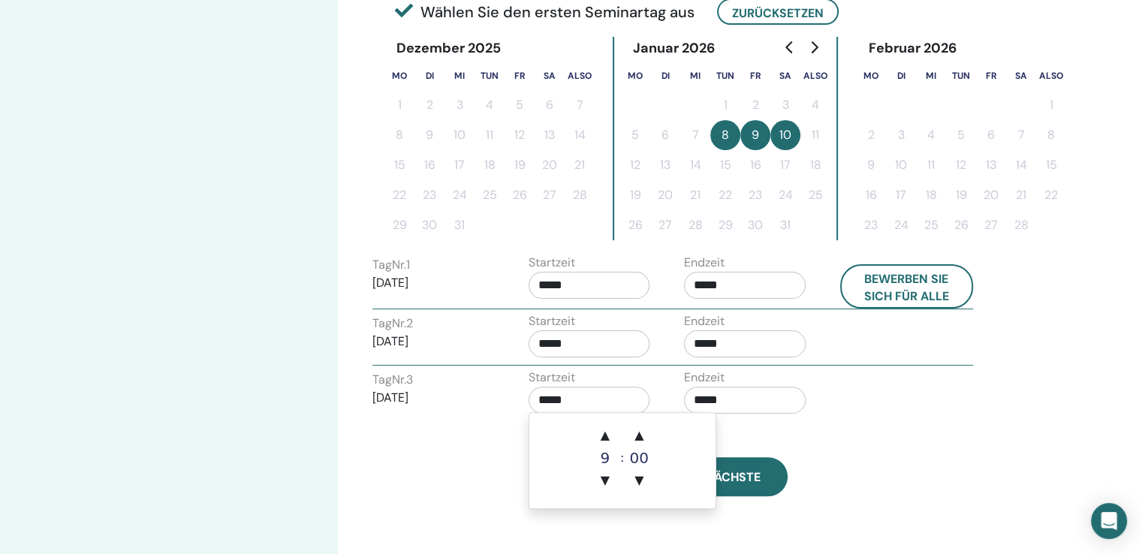
click at [572, 404] on input "*****" at bounding box center [590, 400] width 122 height 27
click at [724, 402] on input "*****" at bounding box center [745, 400] width 122 height 27
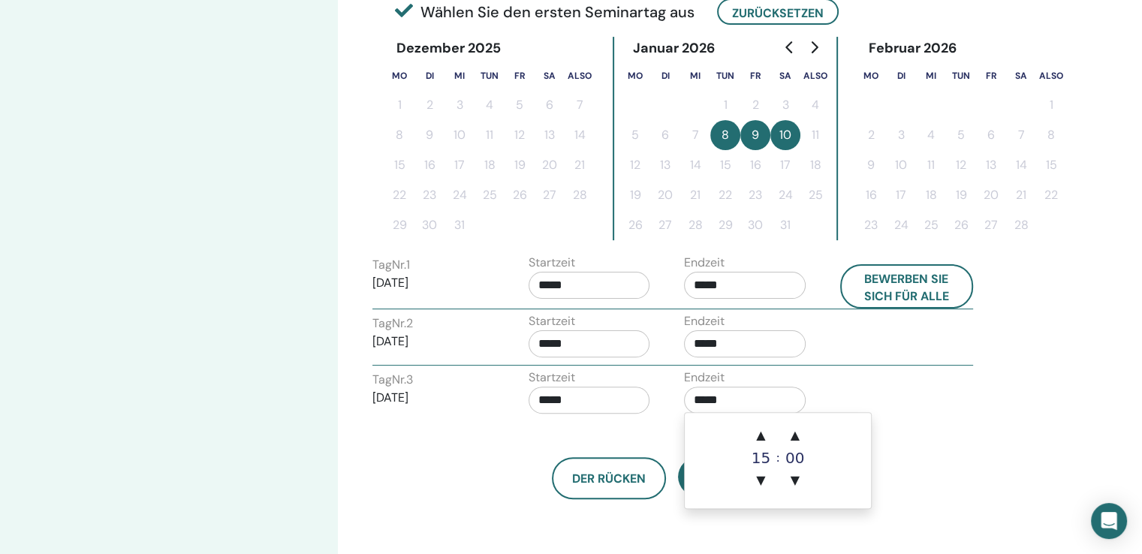
click at [599, 394] on input "*****" at bounding box center [590, 400] width 122 height 27
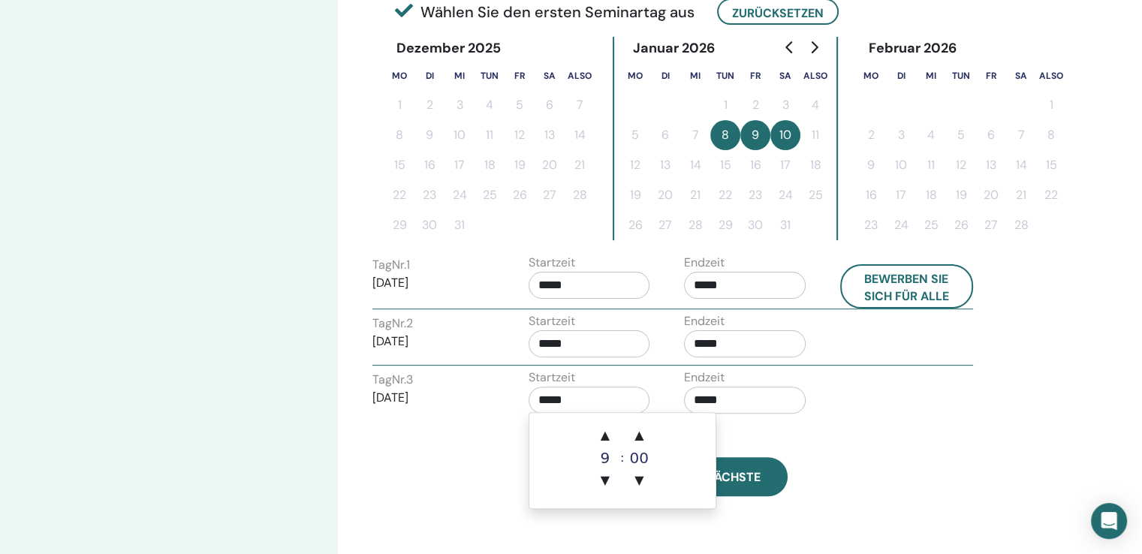
click at [817, 409] on div "Endzeit *****" at bounding box center [751, 395] width 156 height 53
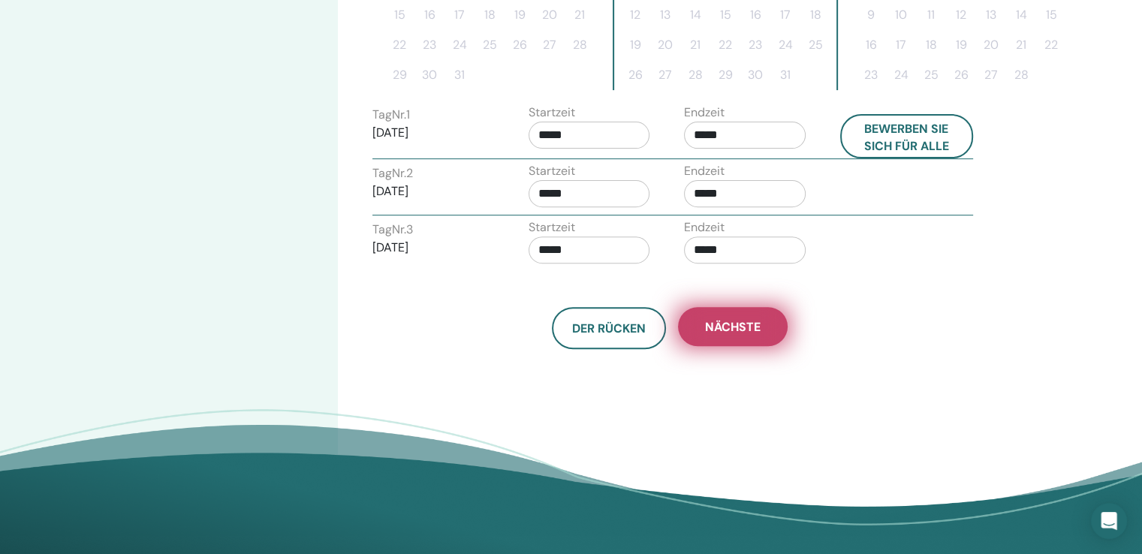
click at [753, 324] on font "Nächste" at bounding box center [733, 327] width 56 height 16
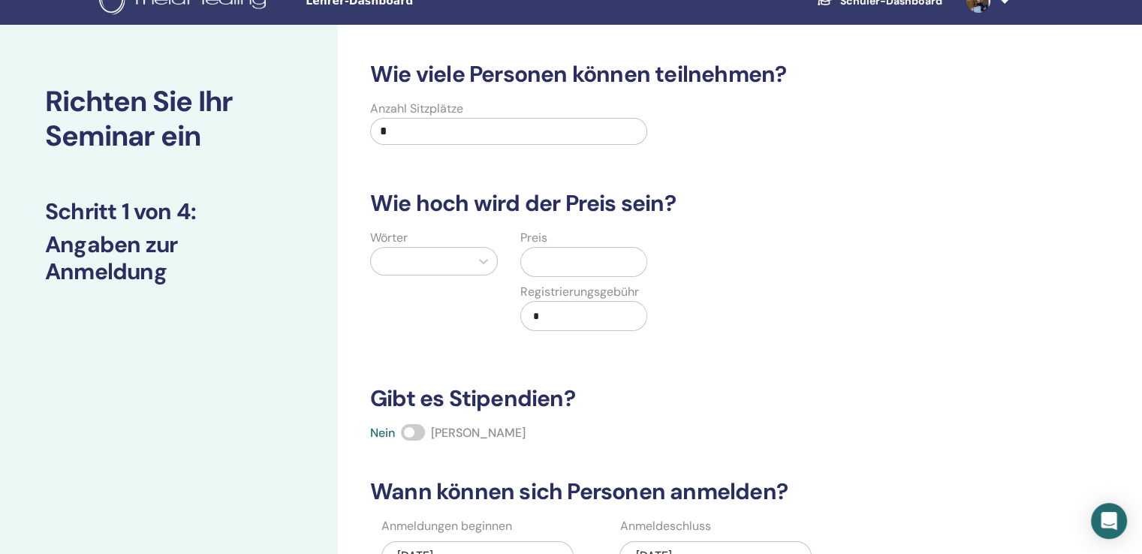
scroll to position [0, 0]
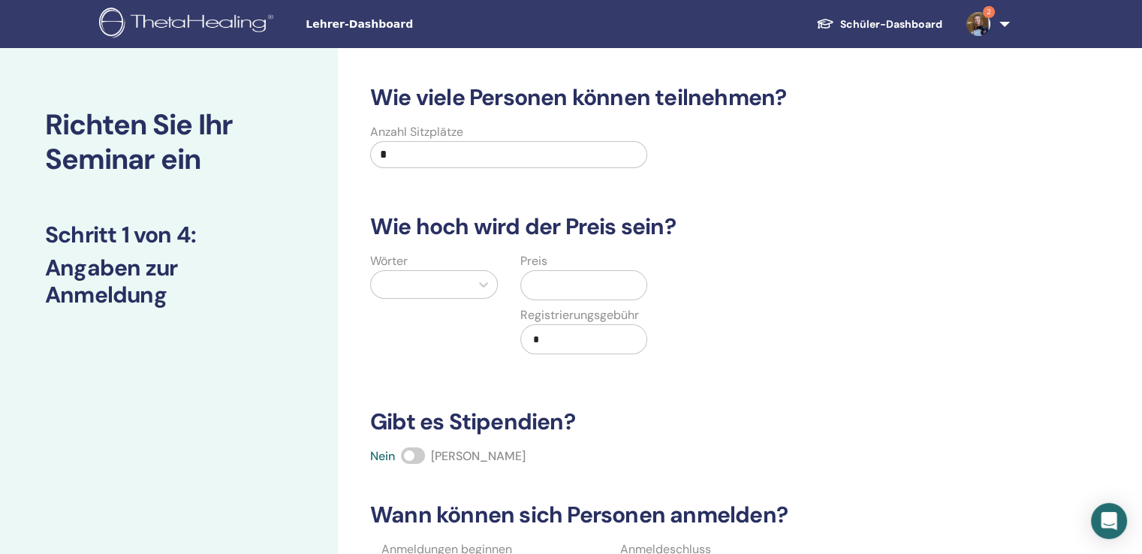
click at [465, 159] on input "*" at bounding box center [508, 154] width 277 height 27
type input "*"
click at [493, 290] on div at bounding box center [483, 284] width 27 height 27
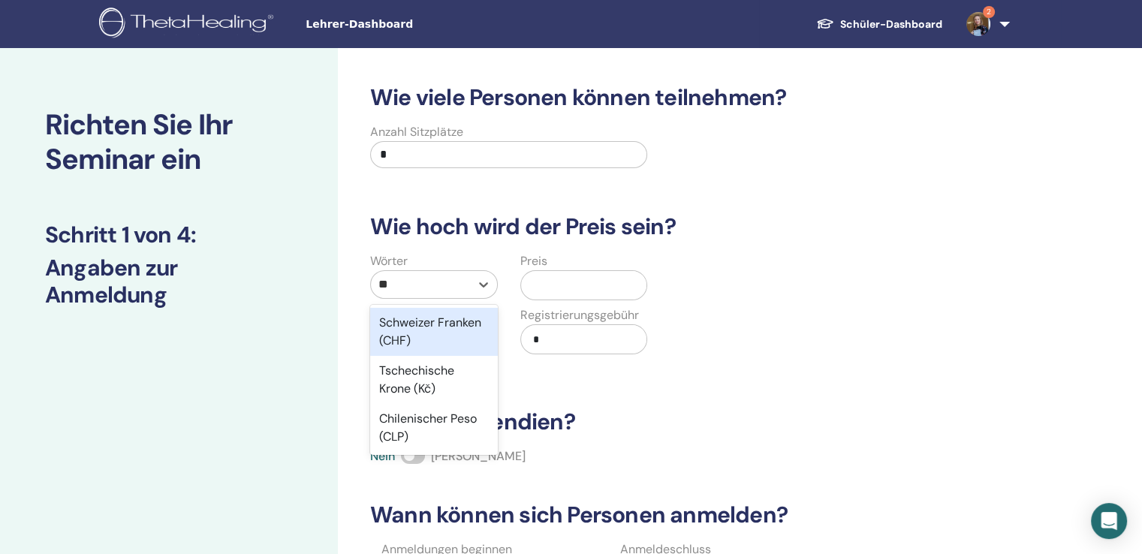
type input "***"
click at [442, 349] on div "Schweizer Franken (CHF)" at bounding box center [434, 332] width 128 height 48
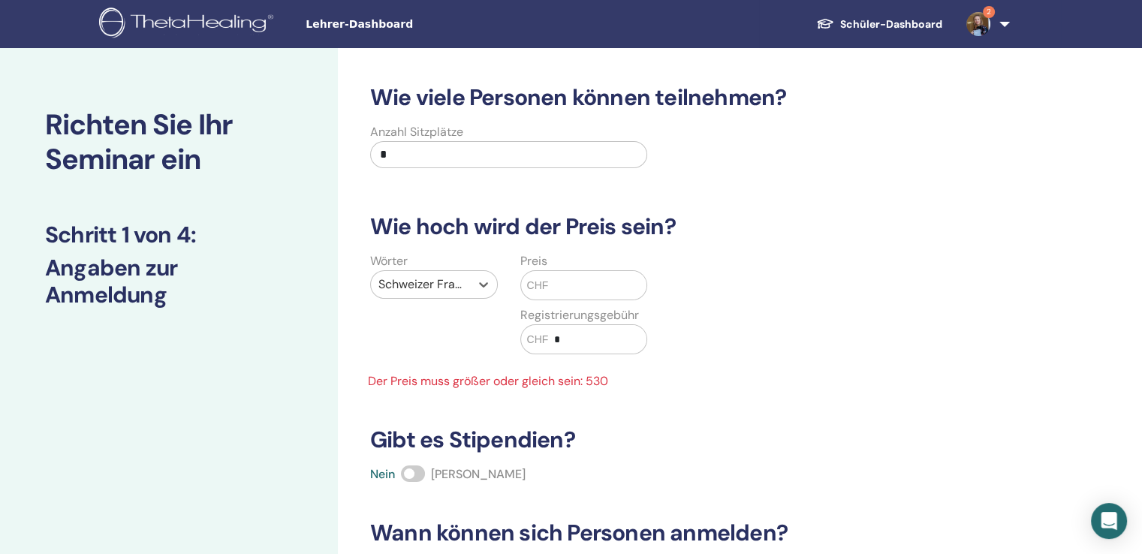
click at [565, 281] on input "text" at bounding box center [597, 285] width 98 height 29
type input "***"
drag, startPoint x: 580, startPoint y: 330, endPoint x: 549, endPoint y: 333, distance: 30.9
click at [549, 333] on input "***" at bounding box center [597, 339] width 98 height 29
type input "**"
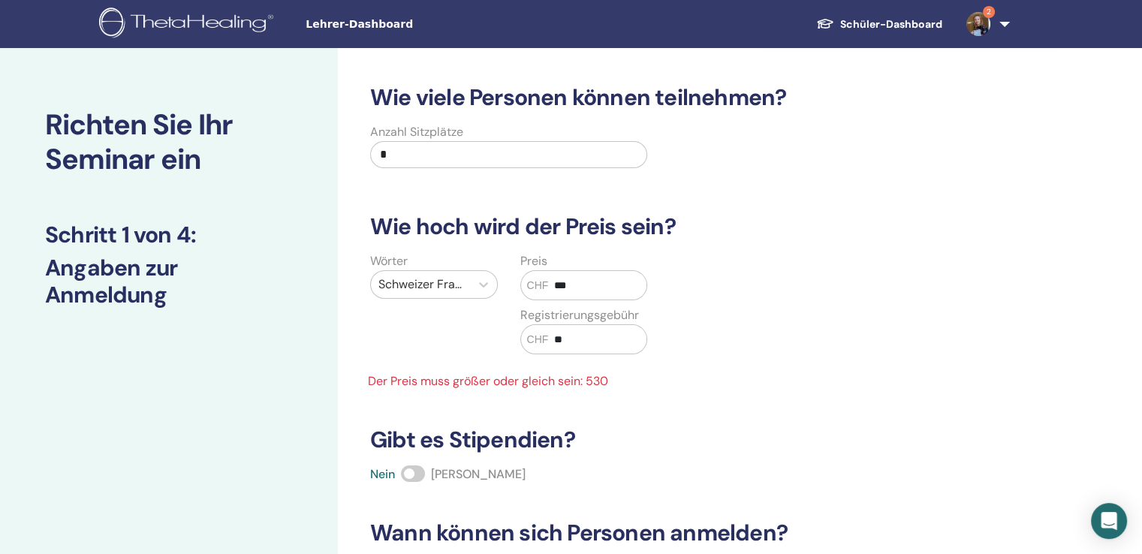
drag, startPoint x: 586, startPoint y: 285, endPoint x: 512, endPoint y: 279, distance: 74.5
click at [530, 279] on div "CHF ***" at bounding box center [585, 285] width 128 height 30
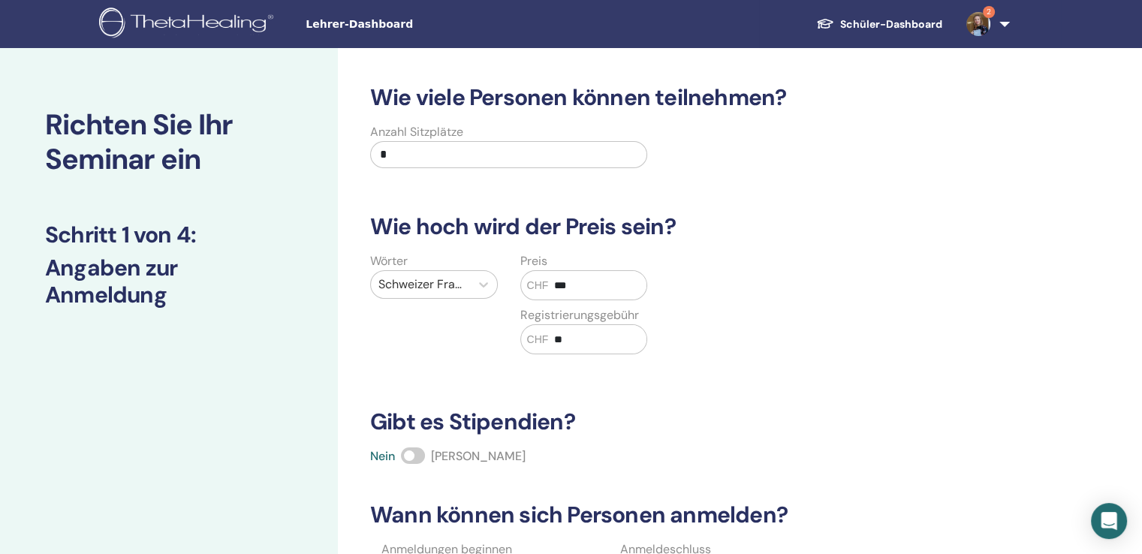
type input "***"
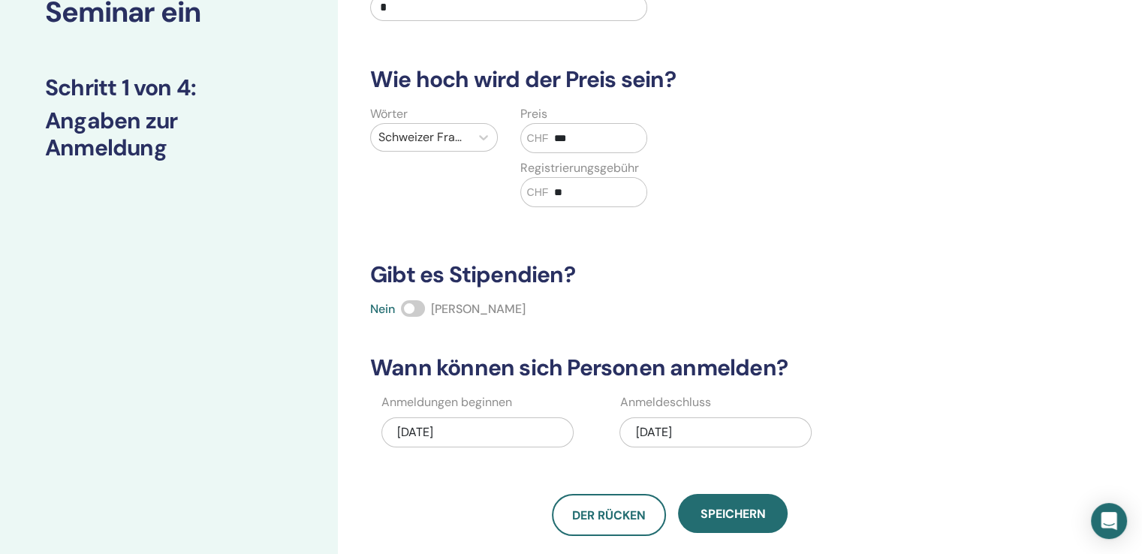
scroll to position [150, 0]
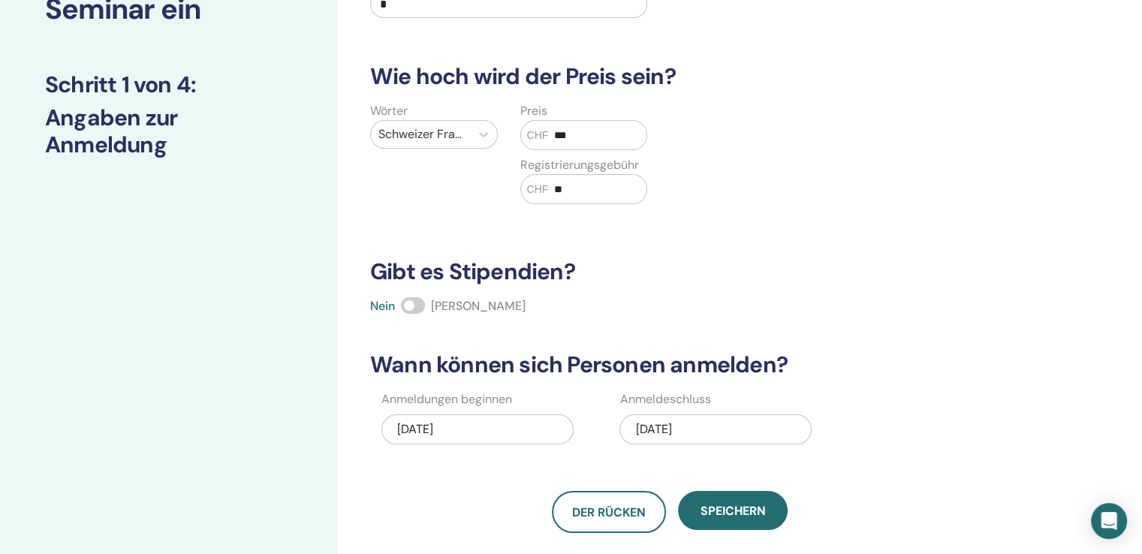
drag, startPoint x: 431, startPoint y: 309, endPoint x: 424, endPoint y: 309, distance: 7.5
click at [430, 309] on div "Nein Ja" at bounding box center [669, 306] width 617 height 18
click at [418, 309] on span at bounding box center [413, 305] width 24 height 17
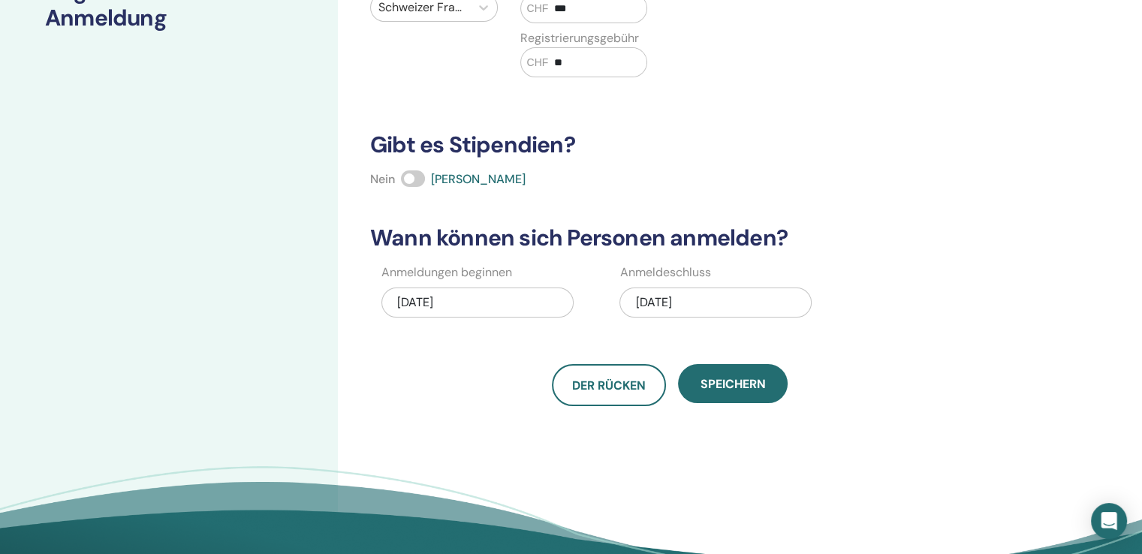
scroll to position [300, 0]
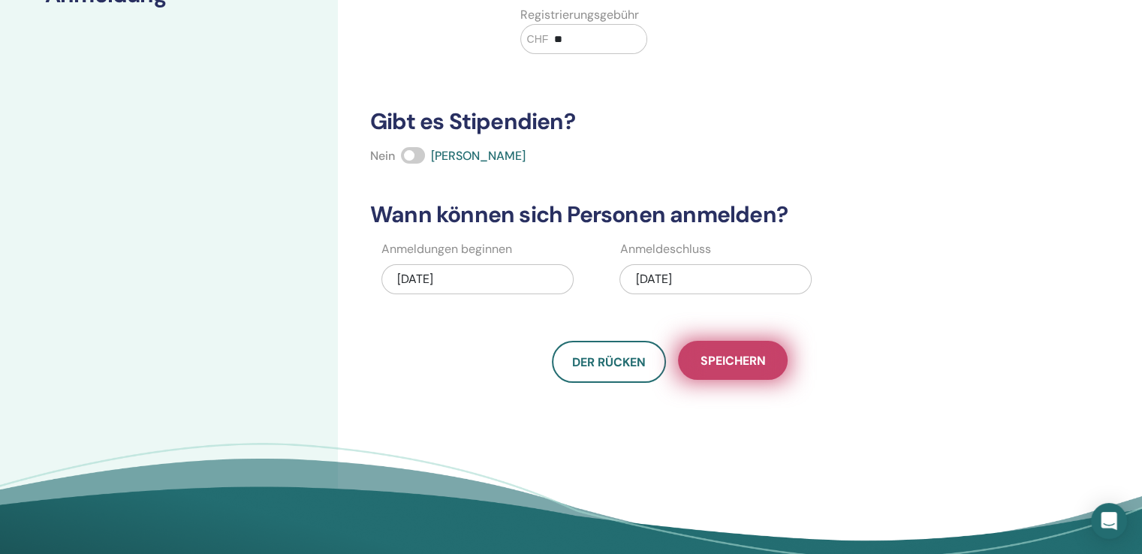
click at [718, 357] on font "Speichern" at bounding box center [733, 361] width 65 height 16
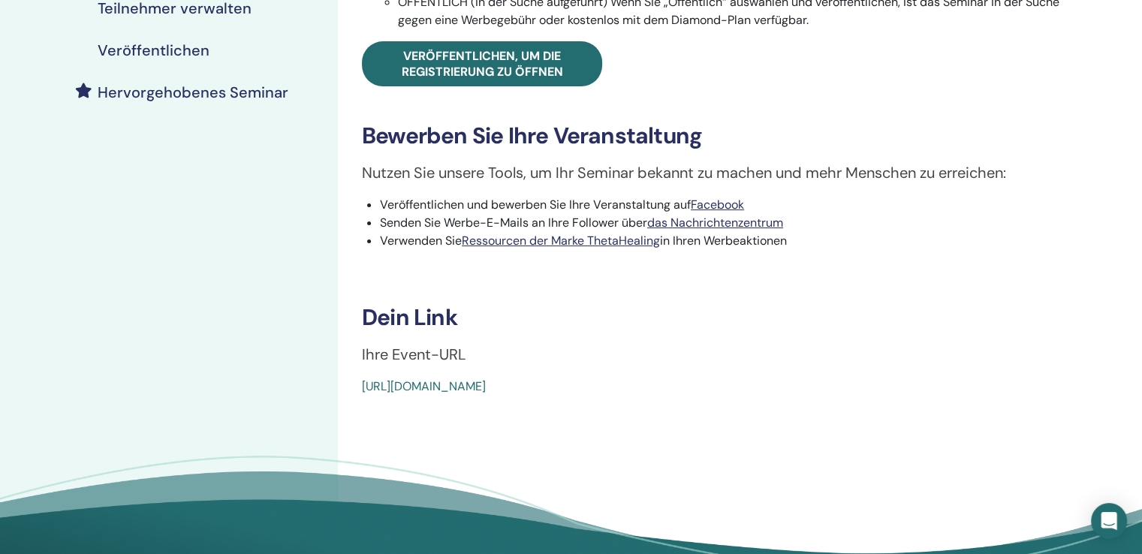
scroll to position [300, 0]
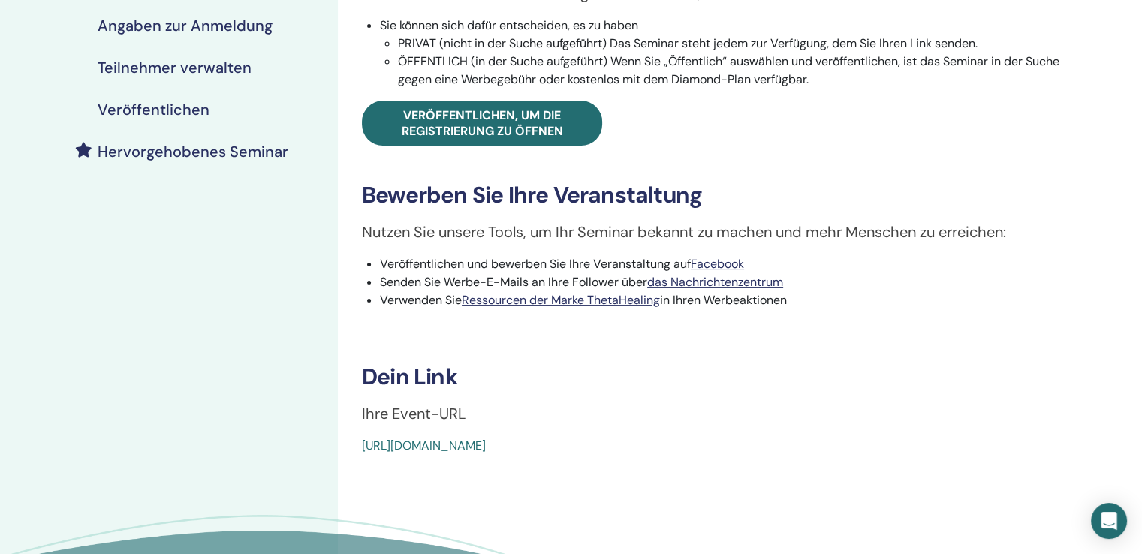
drag, startPoint x: 746, startPoint y: 454, endPoint x: 326, endPoint y: 458, distance: 419.9
click at [326, 458] on div "Meine Seminare Grundlegende DNA [DATE] Veranstaltungsdetails Veranstaltungsplan…" at bounding box center [571, 207] width 1142 height 918
click at [828, 445] on div "[URL][DOMAIN_NAME]" at bounding box center [659, 446] width 595 height 18
click at [750, 464] on div "Grundlegende DNA Ereignistyp Persönlich Ereignisstatus Nicht-öffentliche Anmeld…" at bounding box center [719, 207] width 762 height 918
drag, startPoint x: 571, startPoint y: 453, endPoint x: 362, endPoint y: 454, distance: 208.8
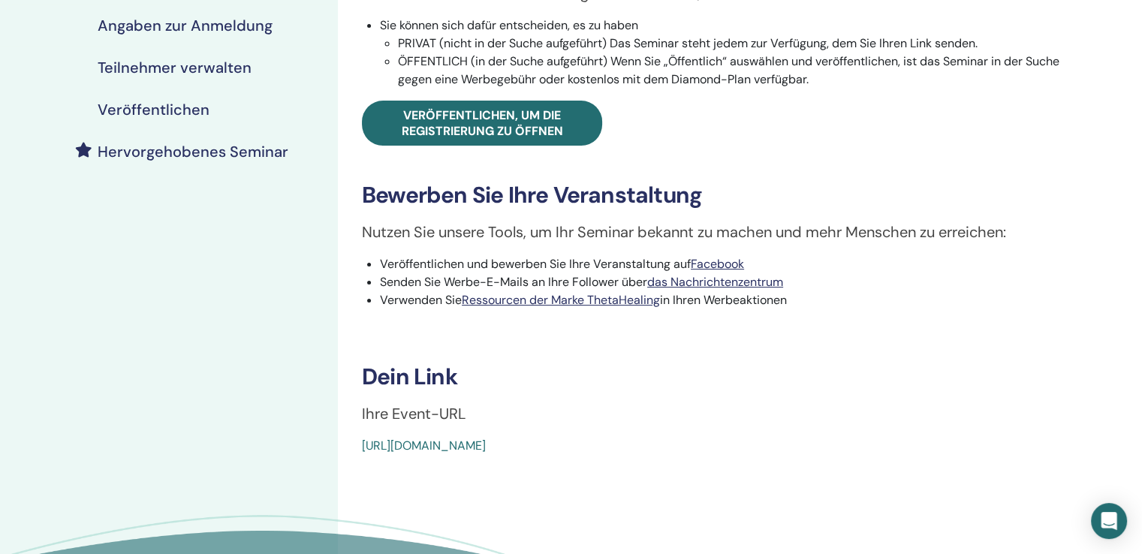
click at [362, 454] on div "https://www.thetahealing.com/seminar-376299-details.html" at bounding box center [659, 446] width 595 height 18
copy font "https://www.thetahealing.com/seminar-376299-details.html"
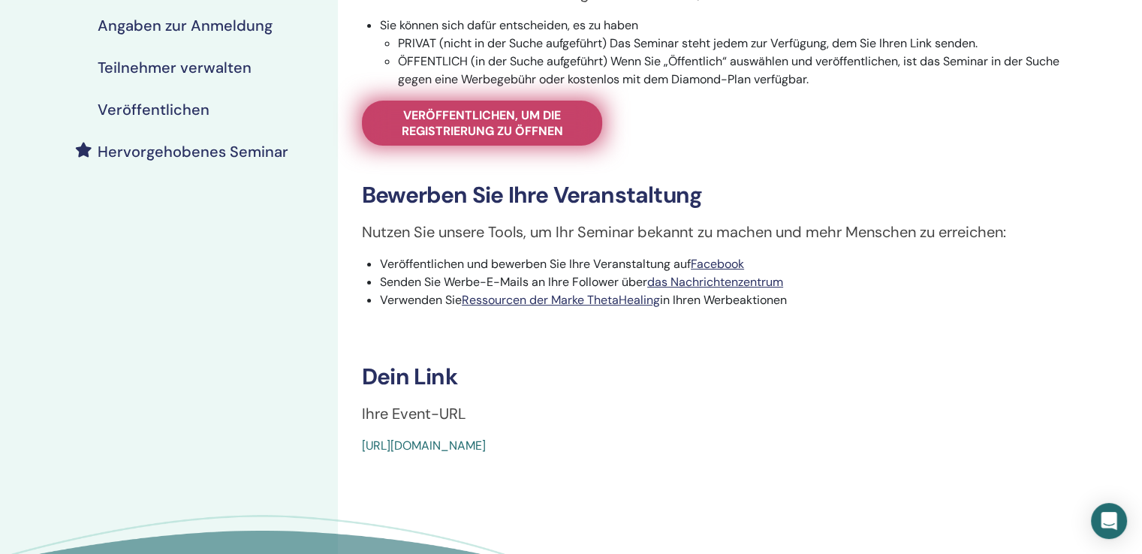
click at [560, 117] on font "Veröffentlichen, um die Registrierung zu öffnen" at bounding box center [482, 123] width 161 height 32
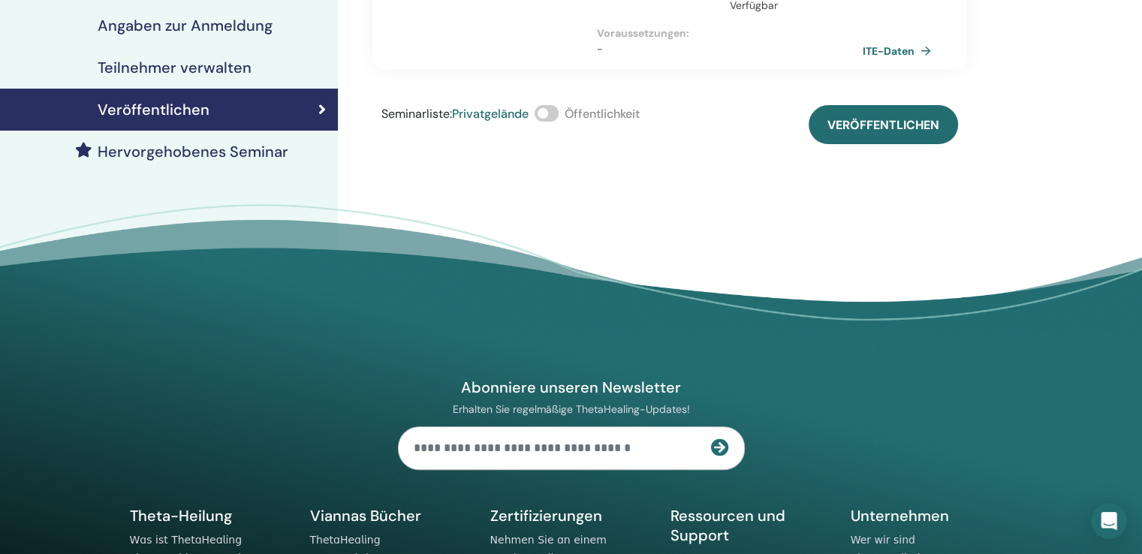
click at [551, 105] on span at bounding box center [547, 113] width 24 height 17
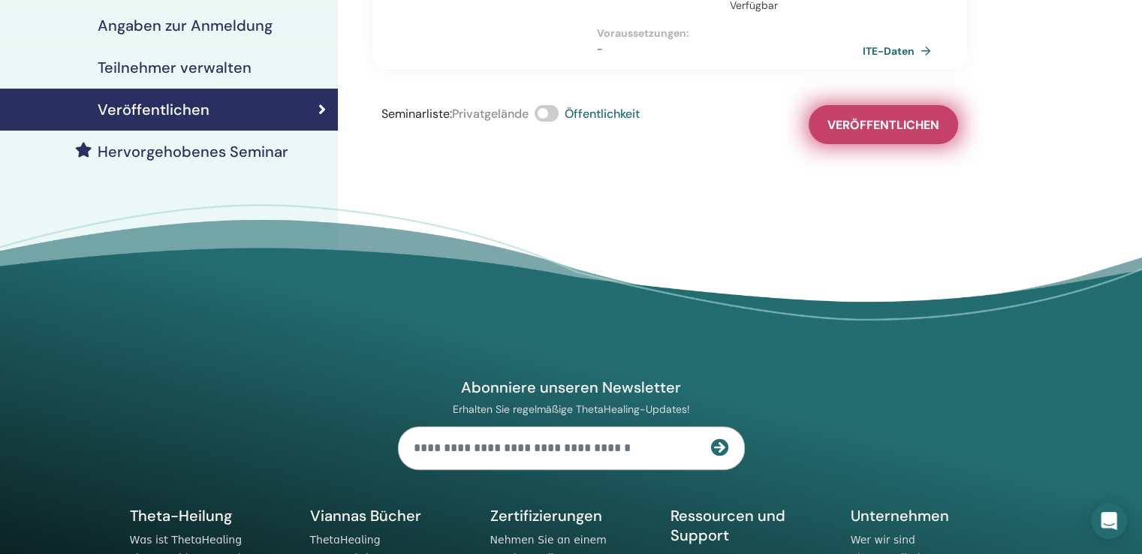
click at [872, 117] on font "Veröffentlichen" at bounding box center [884, 125] width 112 height 16
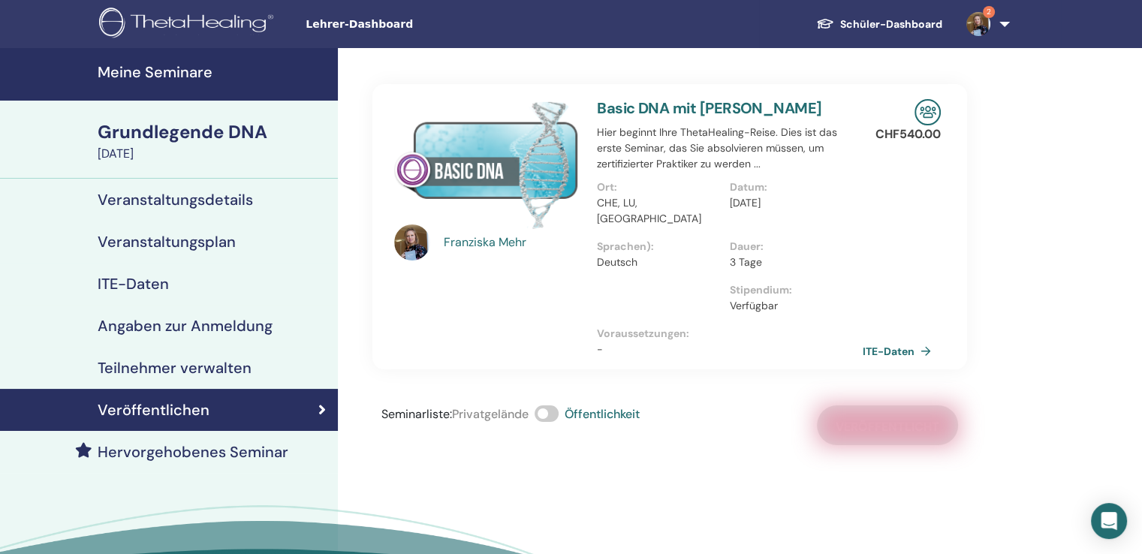
click at [174, 68] on font "Meine Seminare" at bounding box center [155, 72] width 115 height 20
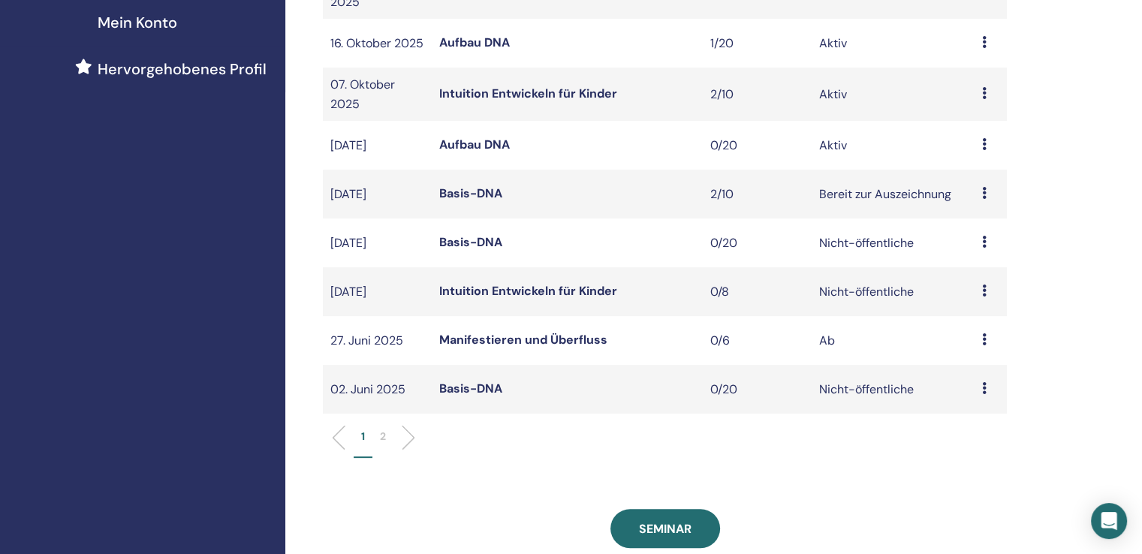
scroll to position [376, 0]
click at [406, 450] on li at bounding box center [403, 437] width 26 height 26
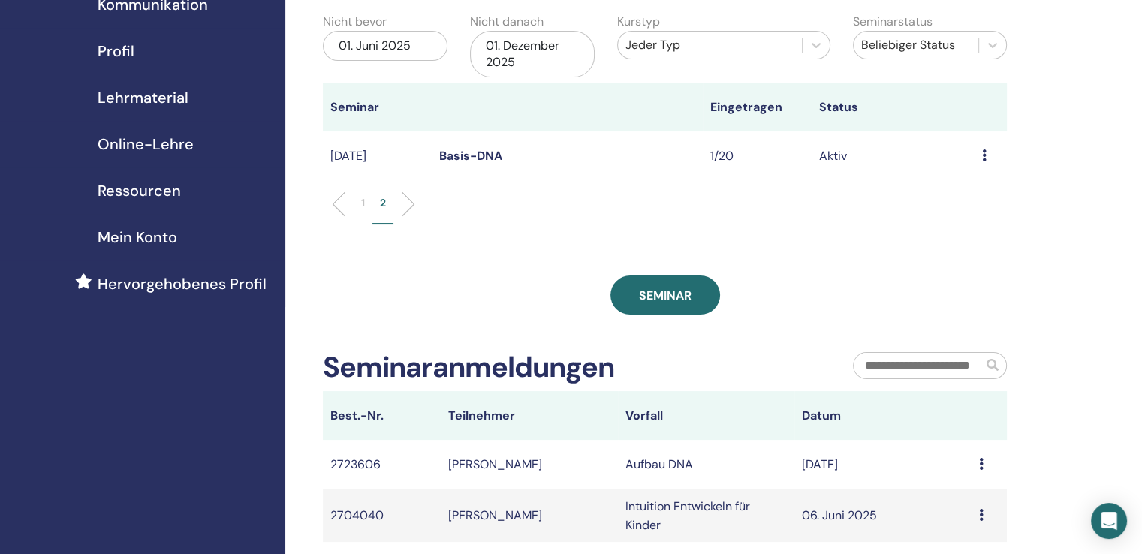
scroll to position [150, 0]
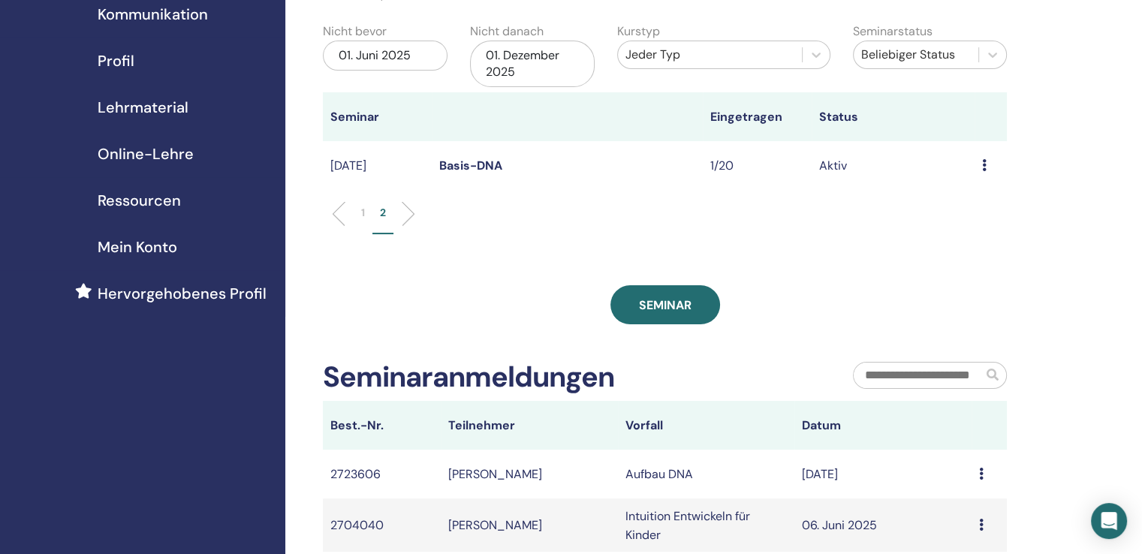
click at [338, 221] on li at bounding box center [345, 214] width 26 height 26
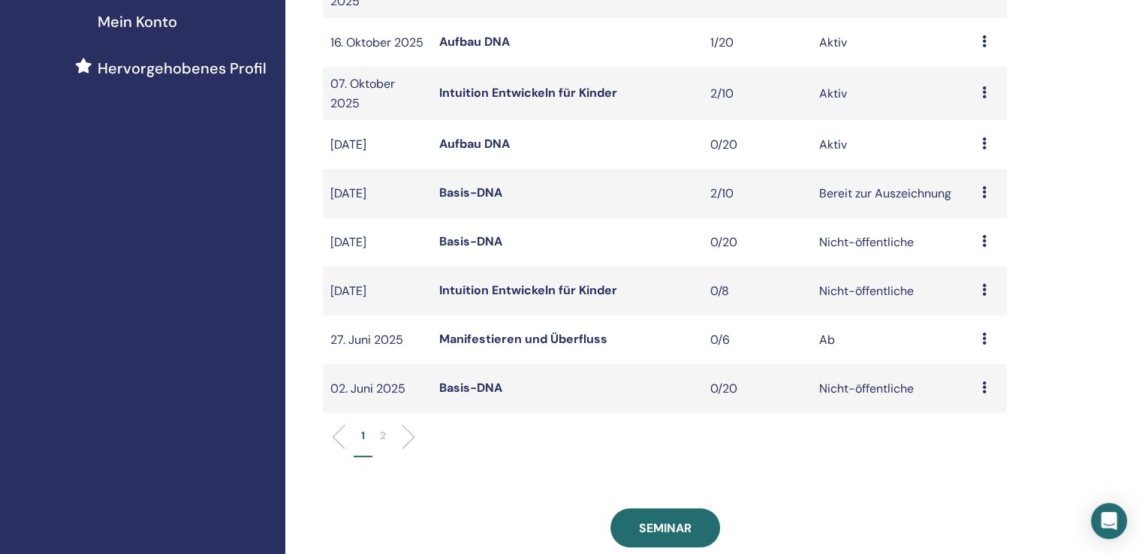
scroll to position [75, 0]
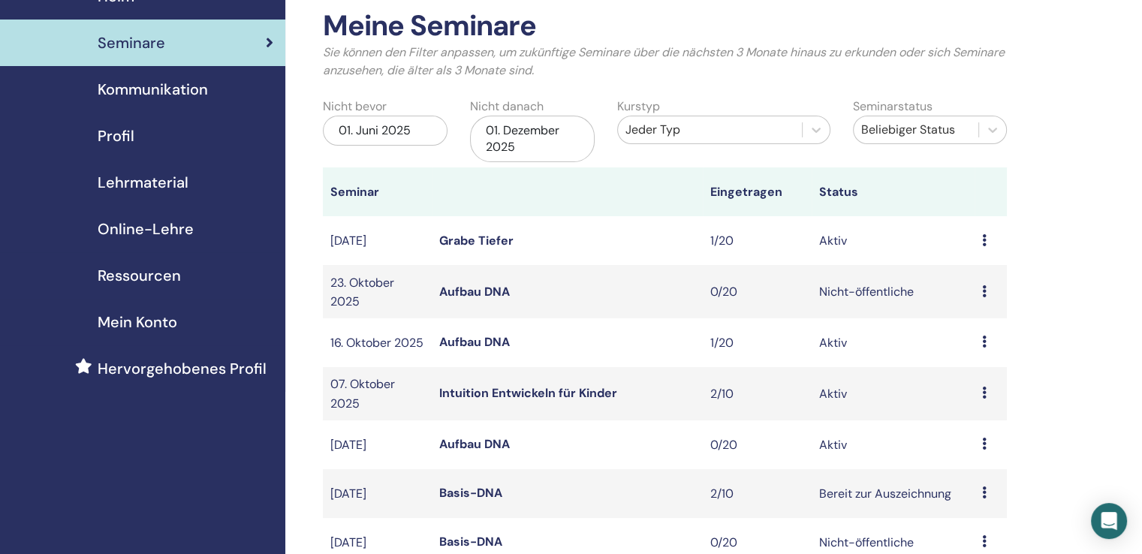
click at [521, 138] on div "01. Dezember 2025" at bounding box center [532, 139] width 125 height 47
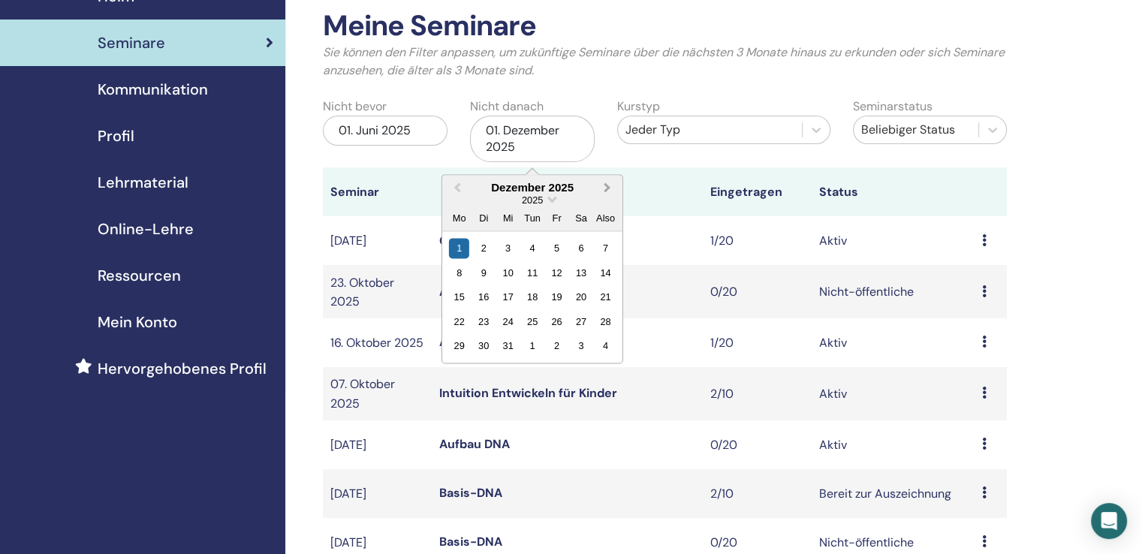
click at [608, 187] on span "Nächsten Monat" at bounding box center [608, 188] width 0 height 16
click at [549, 346] on div "30" at bounding box center [557, 346] width 20 height 20
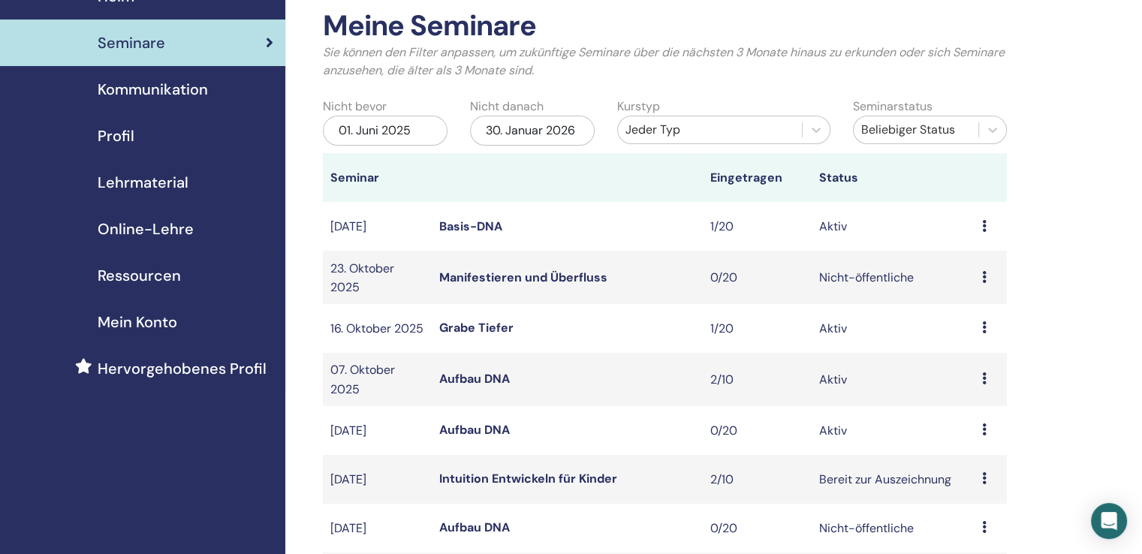
click at [484, 228] on font "Basis-DNA" at bounding box center [470, 227] width 63 height 16
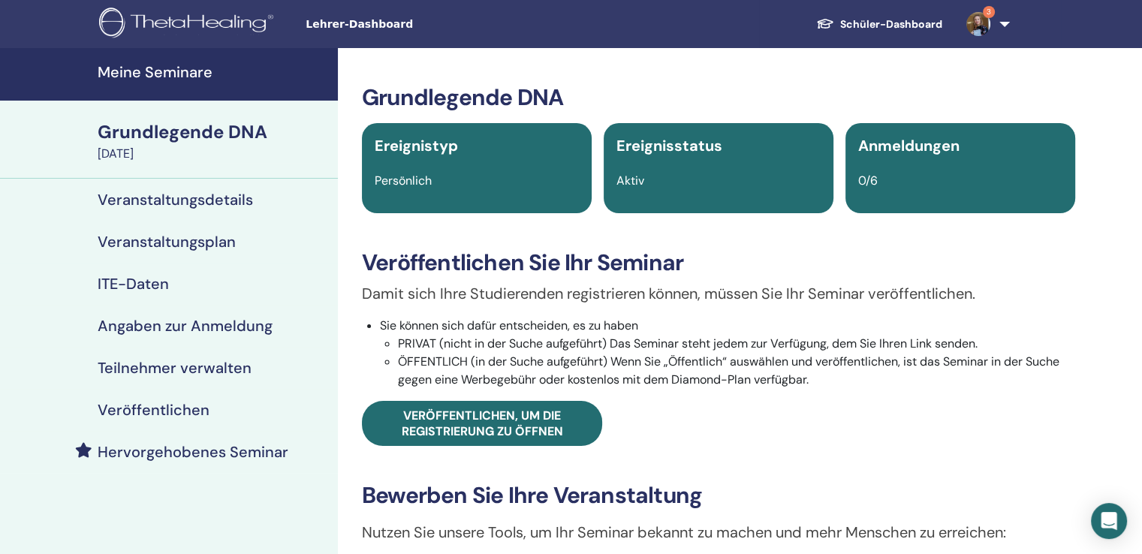
click at [168, 362] on font "Teilnehmer verwalten" at bounding box center [175, 368] width 154 height 20
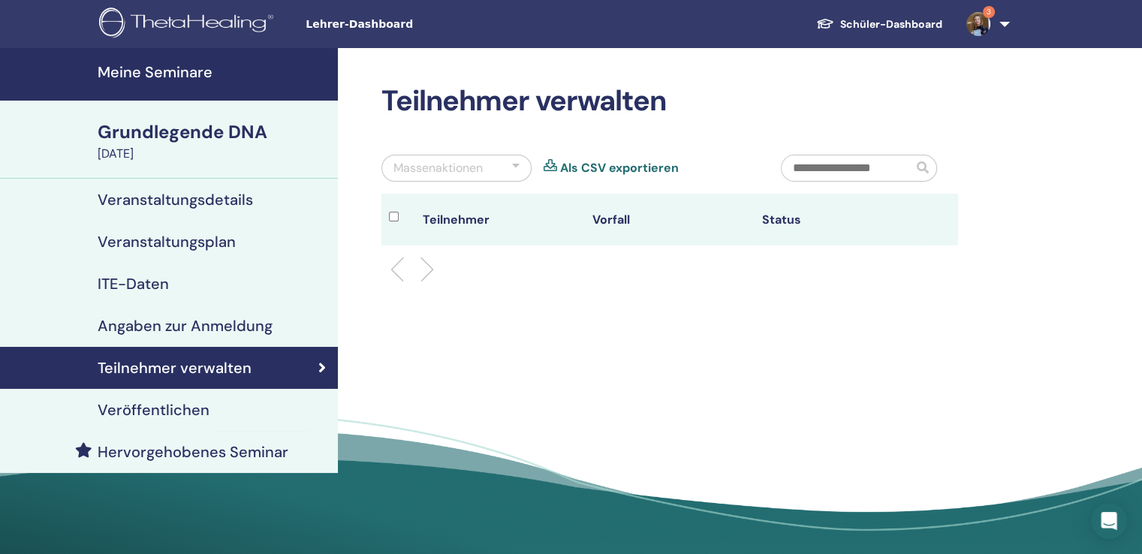
click at [141, 137] on font "Grundlegende DNA" at bounding box center [183, 131] width 170 height 23
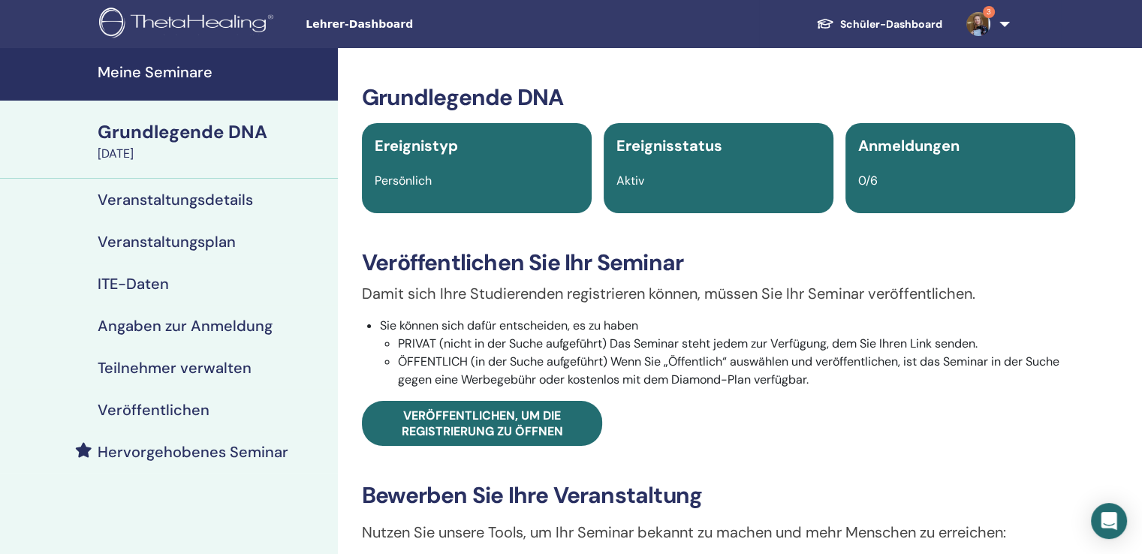
click at [129, 71] on font "Meine Seminare" at bounding box center [155, 72] width 115 height 20
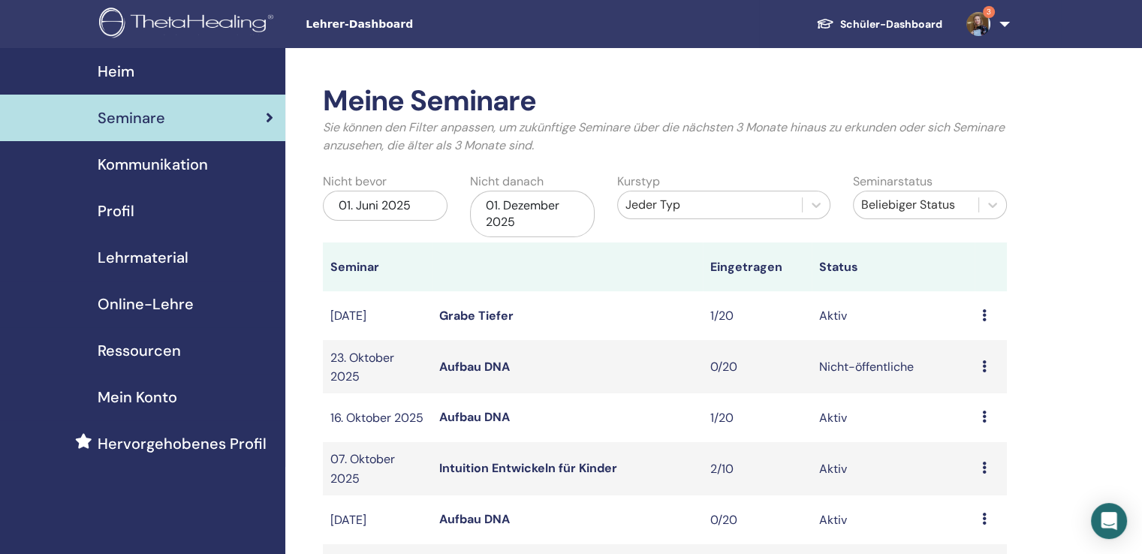
click at [568, 214] on div "01. Dezember 2025" at bounding box center [532, 214] width 125 height 47
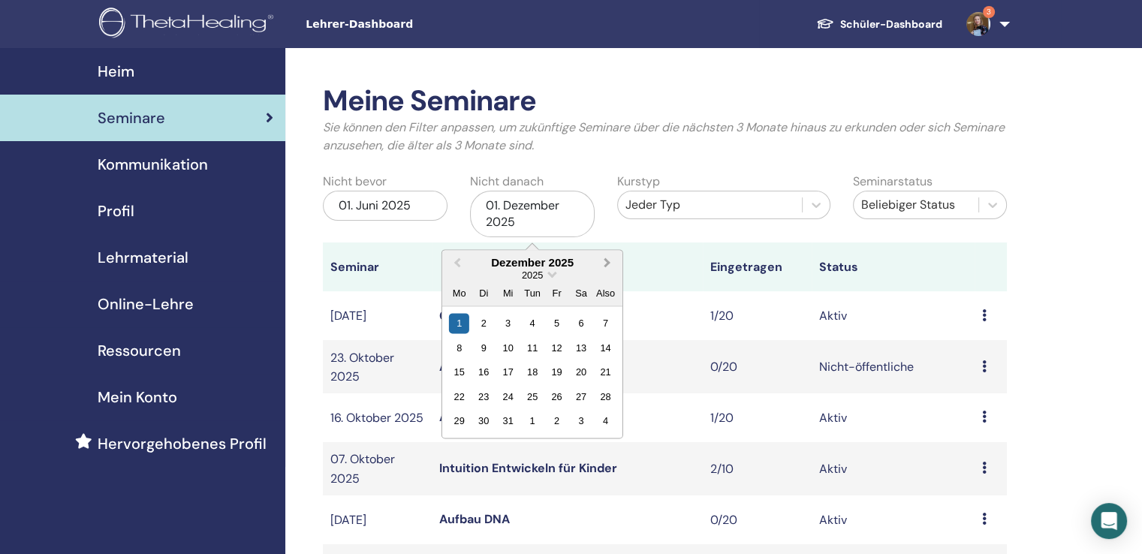
click at [608, 264] on span "Nächsten Monat" at bounding box center [608, 263] width 0 height 16
click at [553, 421] on div "30" at bounding box center [557, 421] width 20 height 20
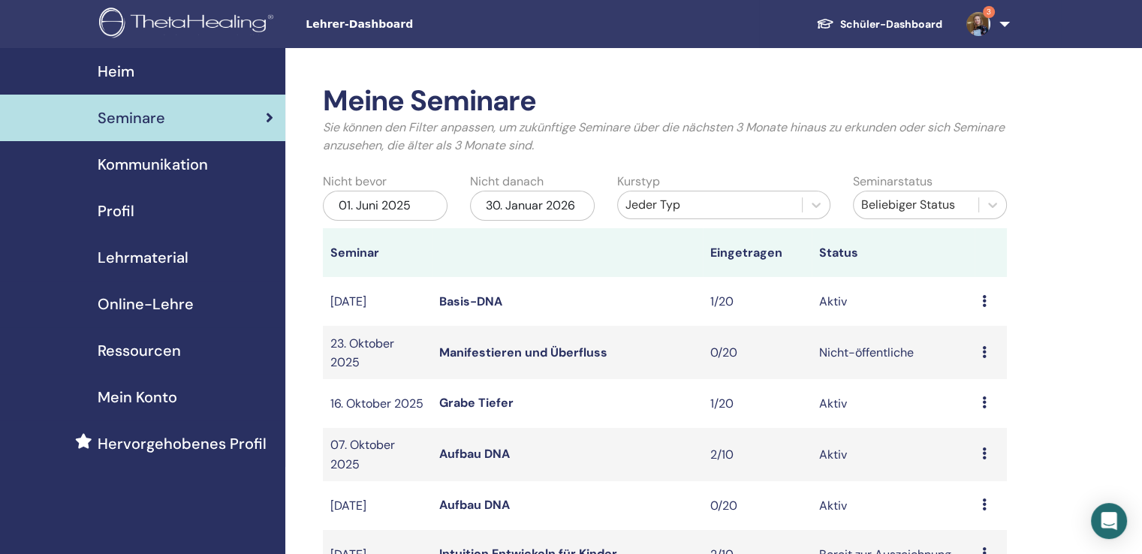
click at [387, 211] on font "01. Juni 2025" at bounding box center [375, 206] width 72 height 16
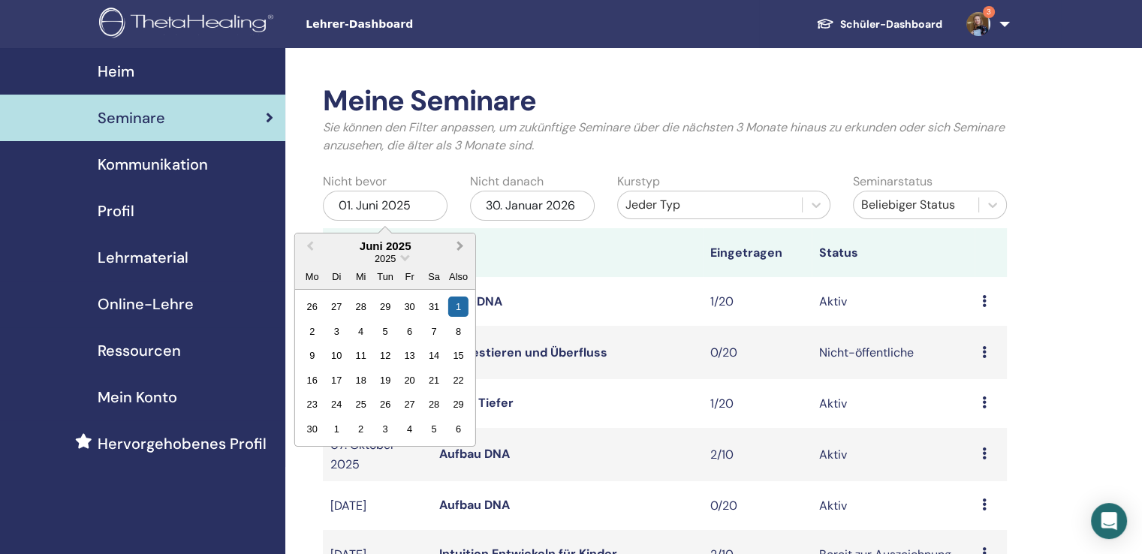
click at [460, 245] on span "Nächsten Monat" at bounding box center [460, 246] width 0 height 16
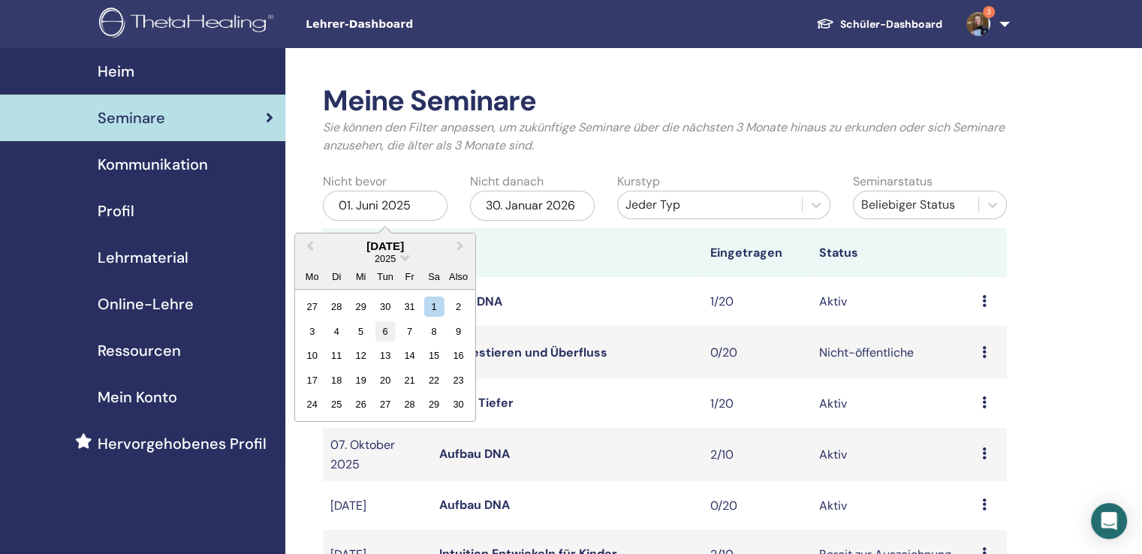
click at [383, 328] on div "6" at bounding box center [385, 331] width 20 height 20
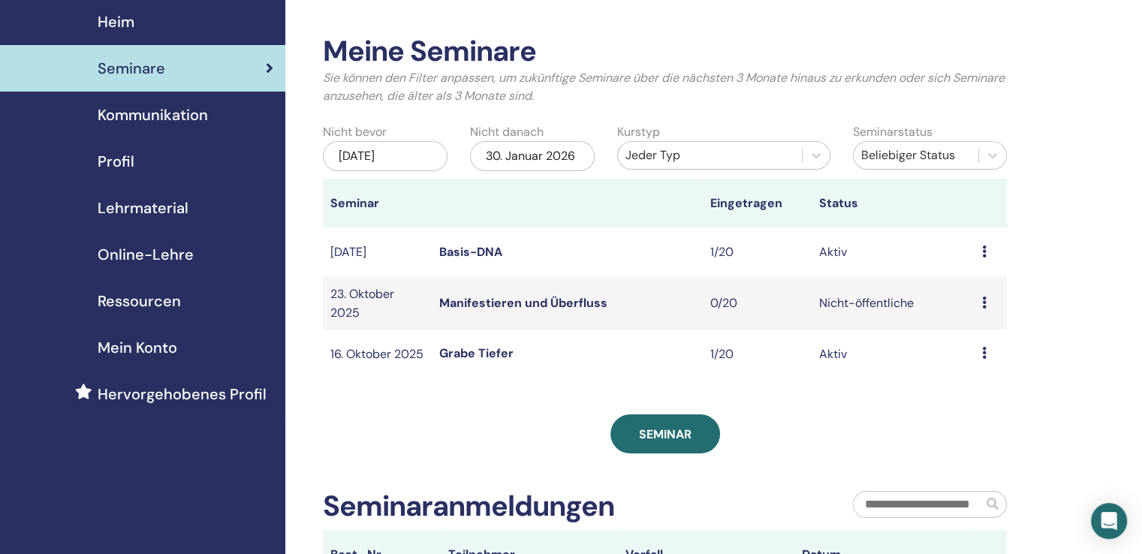
scroll to position [75, 0]
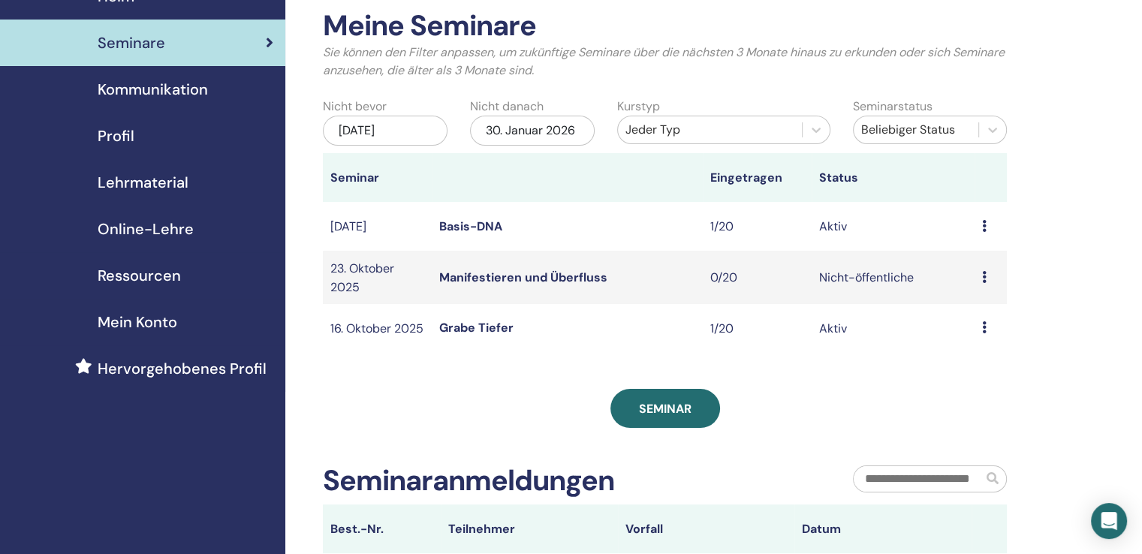
click at [457, 336] on font "Grabe Tiefer" at bounding box center [476, 328] width 74 height 16
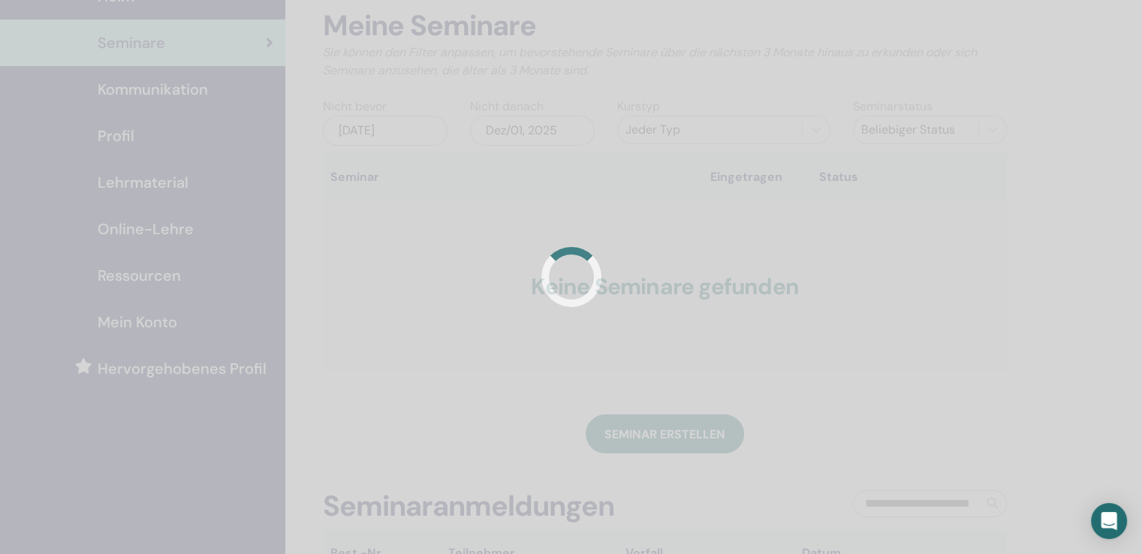
scroll to position [75, 0]
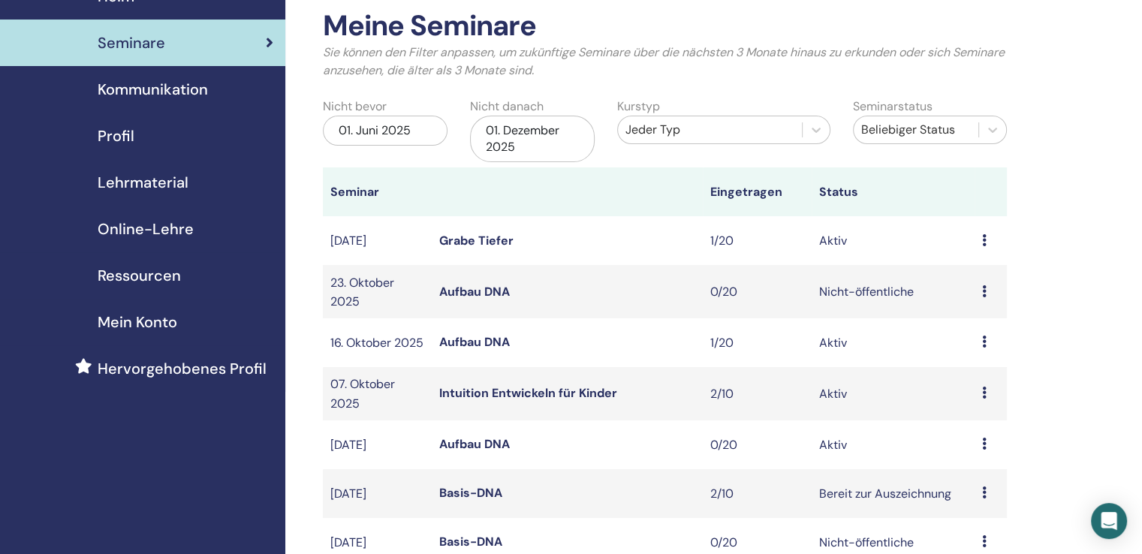
click at [412, 133] on div "01. Juni 2025" at bounding box center [385, 131] width 125 height 30
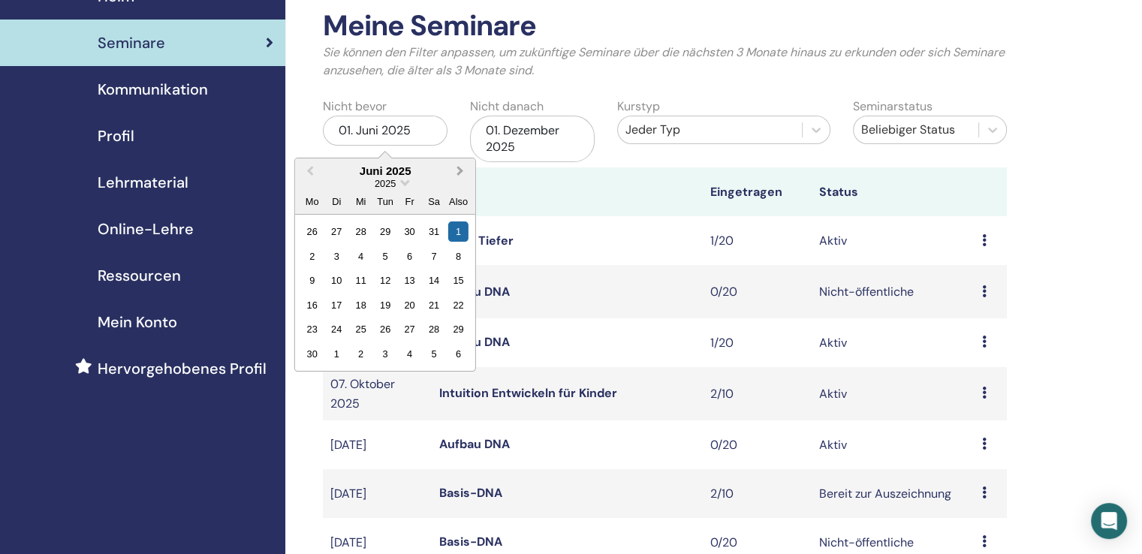
click at [460, 174] on span "Nächsten Monat" at bounding box center [460, 171] width 0 height 16
click at [409, 277] on div "17" at bounding box center [410, 280] width 20 height 20
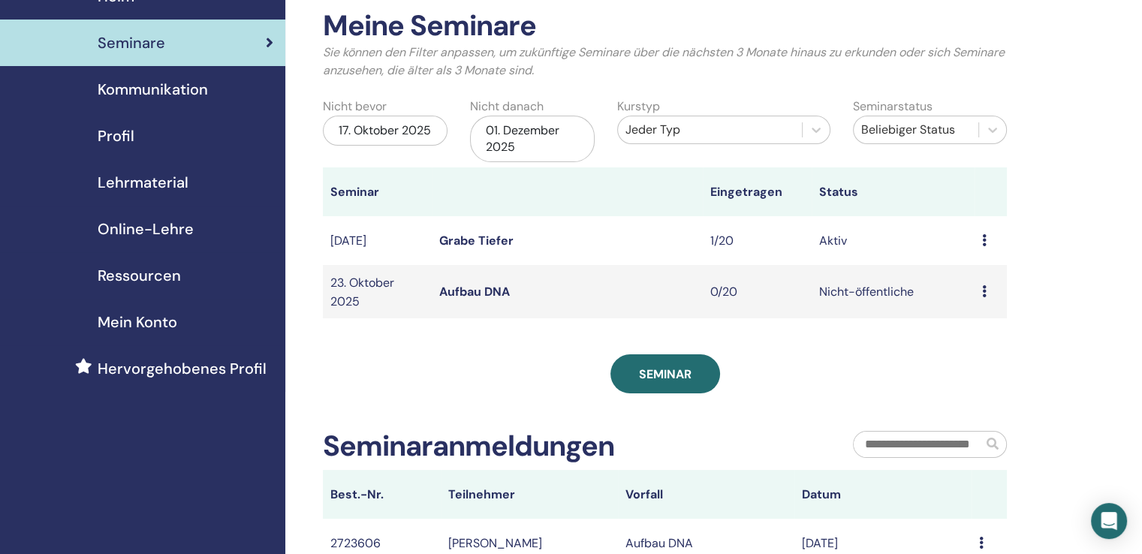
click at [508, 144] on font "01. Dezember 2025" at bounding box center [523, 138] width 74 height 32
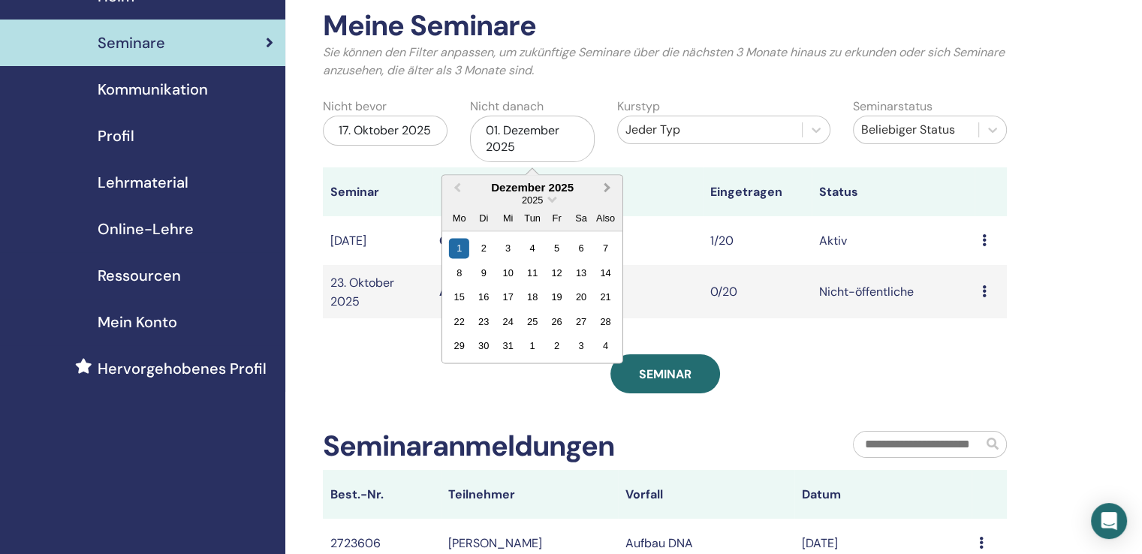
click at [608, 189] on span "Nächsten Monat" at bounding box center [608, 188] width 0 height 16
click at [536, 298] on div "15" at bounding box center [532, 297] width 20 height 20
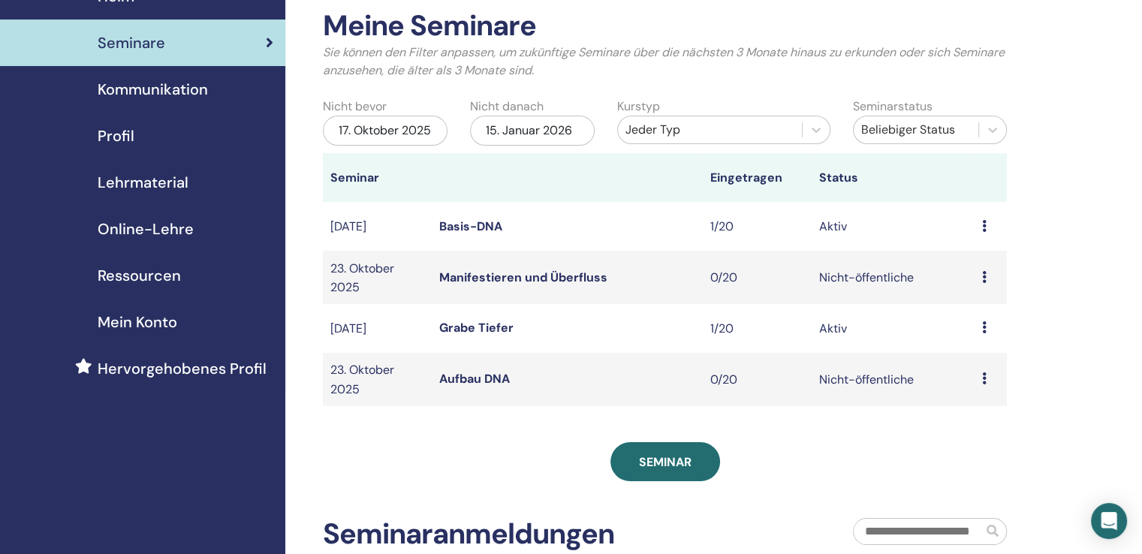
click at [481, 228] on font "Basis-DNA" at bounding box center [470, 227] width 63 height 16
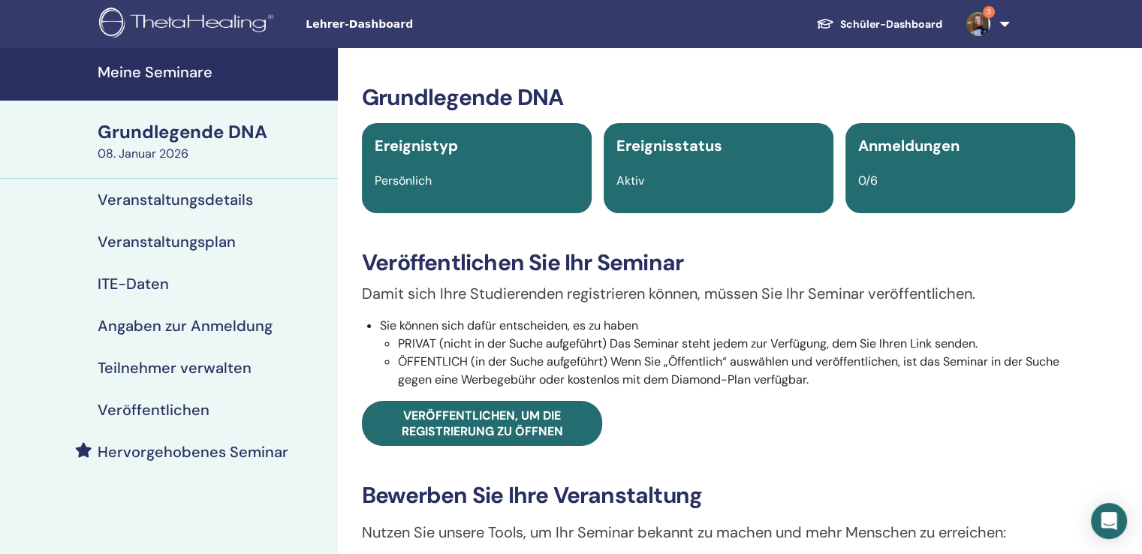
click at [207, 197] on font "Veranstaltungsdetails" at bounding box center [175, 200] width 155 height 20
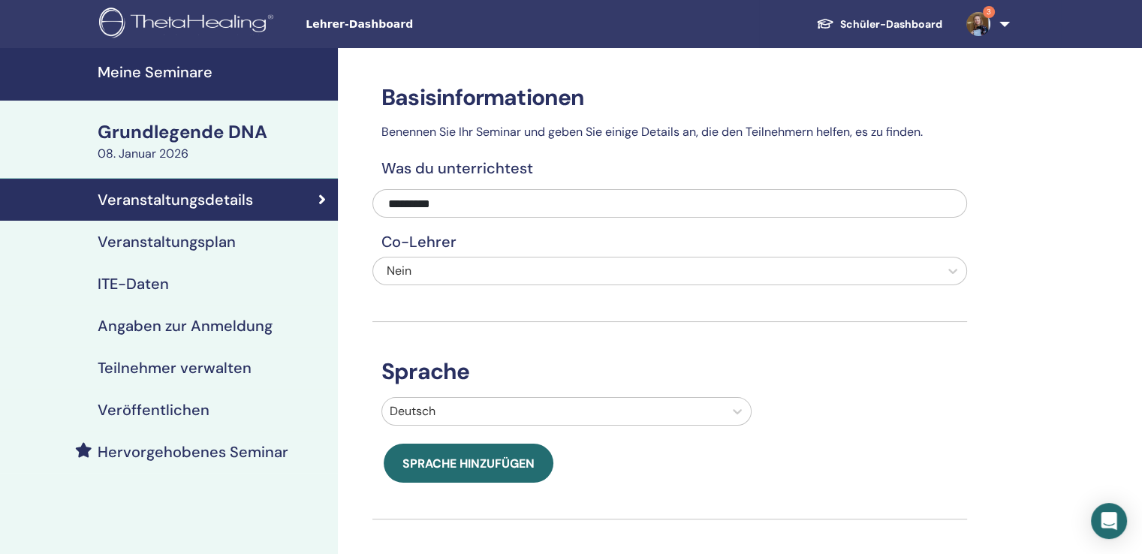
click at [155, 241] on font "Veranstaltungsplan" at bounding box center [167, 242] width 138 height 20
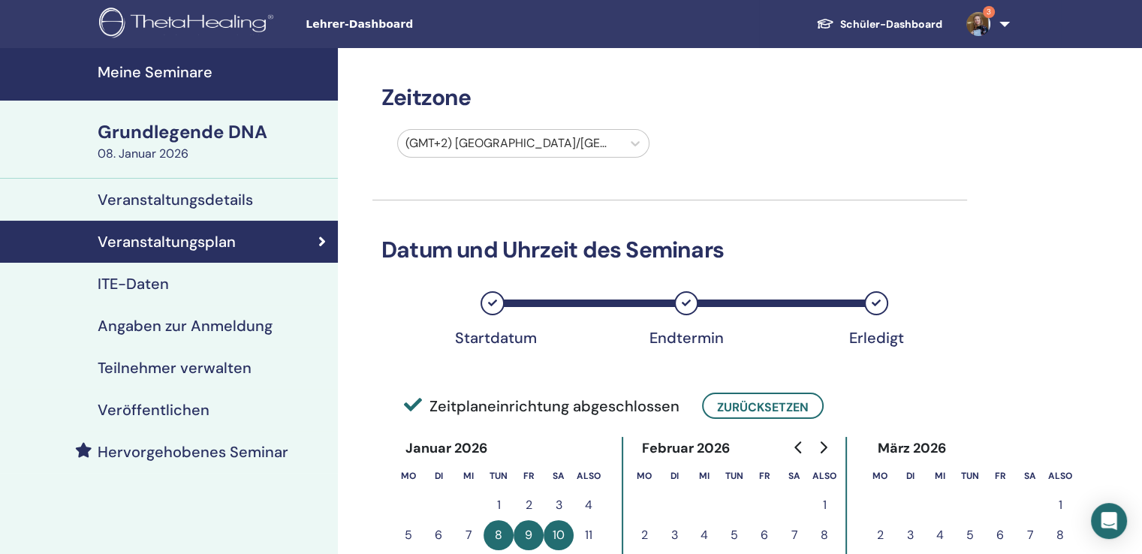
click at [163, 62] on font "Meine Seminare" at bounding box center [155, 72] width 115 height 20
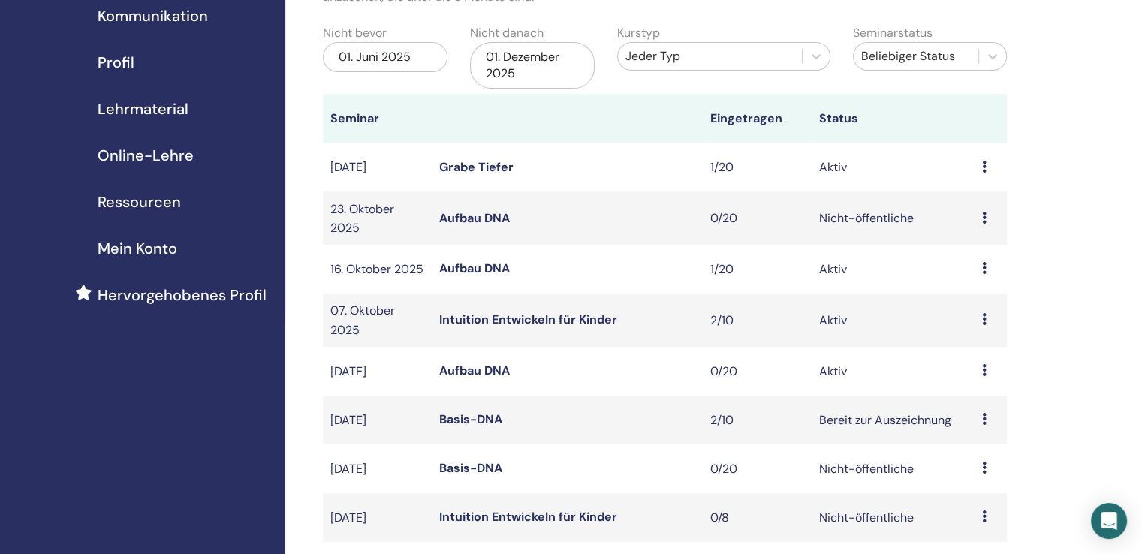
scroll to position [150, 0]
